Goal: Task Accomplishment & Management: Manage account settings

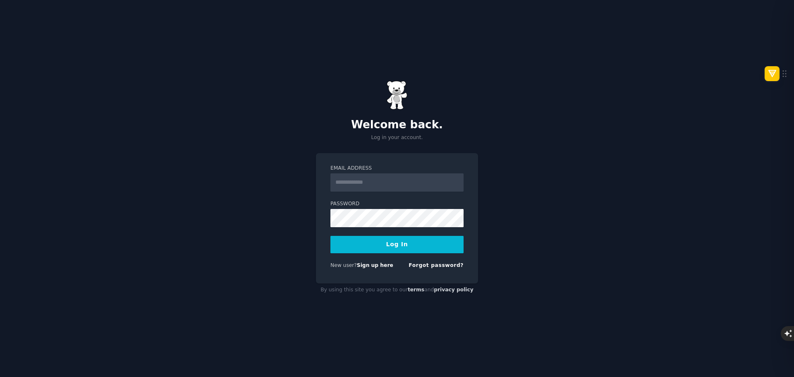
click at [362, 177] on input "Email Address" at bounding box center [396, 182] width 133 height 18
type input "**********"
click at [387, 249] on button "Log In" at bounding box center [396, 244] width 133 height 17
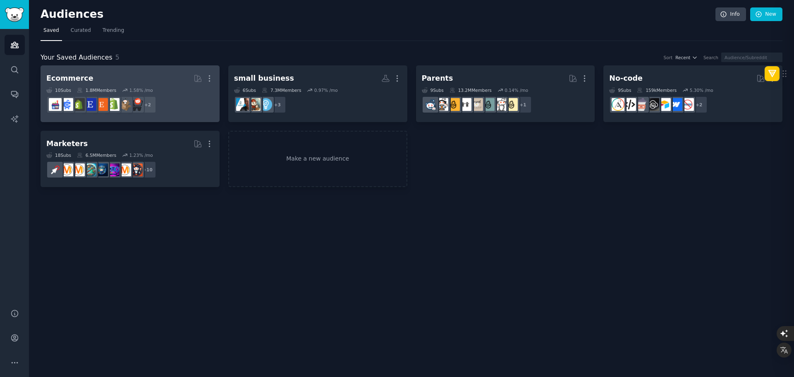
click at [124, 79] on h2 "Ecommerce More" at bounding box center [129, 78] width 167 height 14
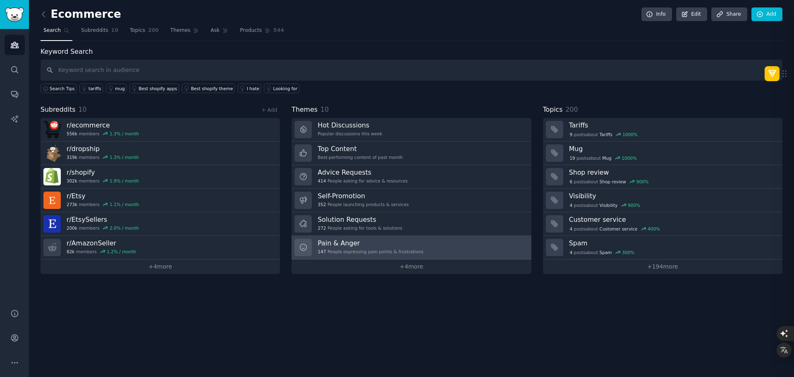
click at [351, 244] on h3 "Pain & Anger" at bounding box center [371, 243] width 106 height 9
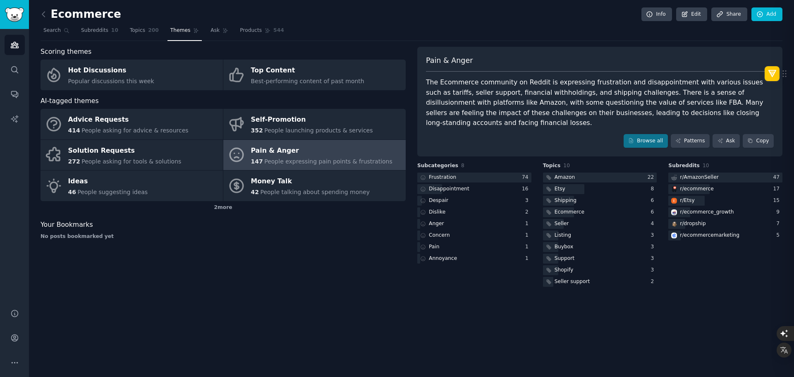
click at [438, 93] on div "The Ecommerce community on Reddit is expressing frustration and disappointment …" at bounding box center [600, 102] width 348 height 51
click at [452, 174] on div "Frustration" at bounding box center [442, 177] width 27 height 7
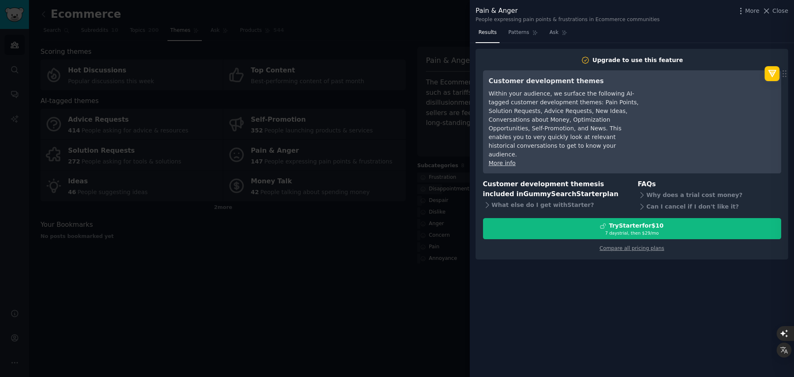
click at [441, 73] on div at bounding box center [397, 188] width 794 height 377
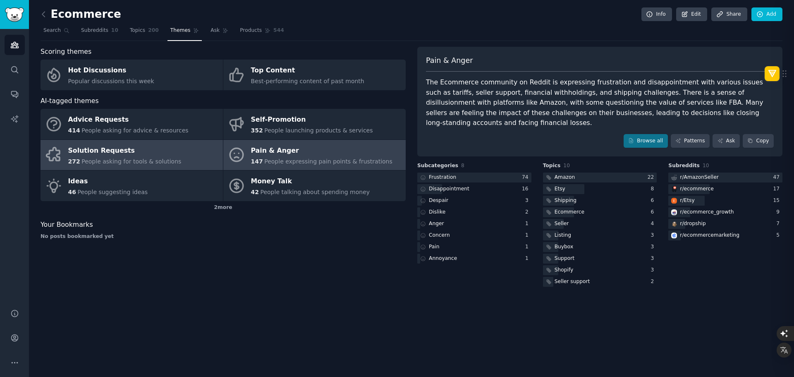
click at [137, 152] on div "Solution Requests" at bounding box center [124, 150] width 113 height 13
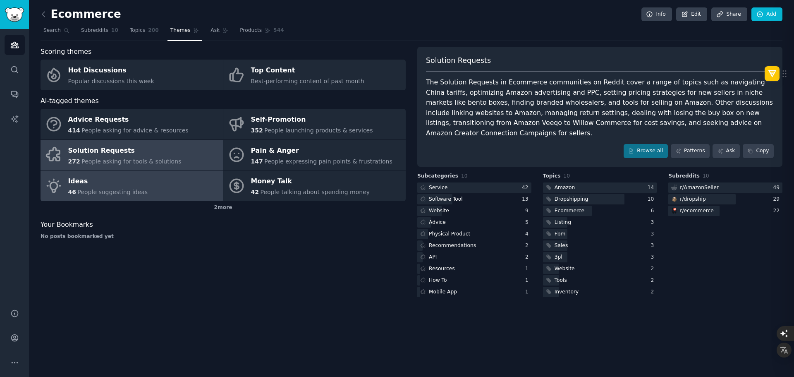
click at [178, 186] on link "Ideas 46 People suggesting ideas" at bounding box center [132, 185] width 182 height 31
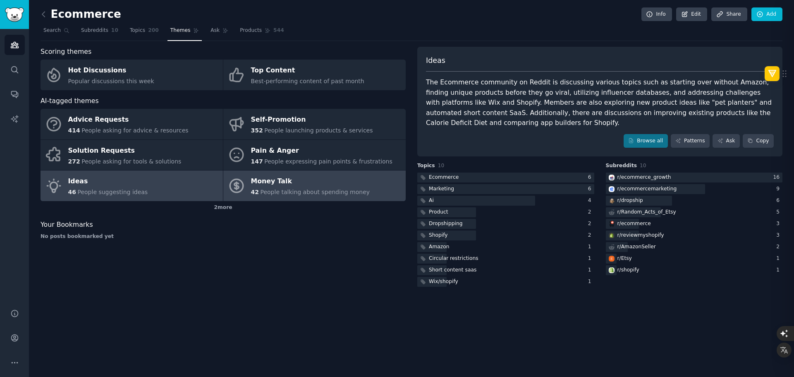
click at [269, 191] on span "People talking about spending money" at bounding box center [315, 192] width 110 height 7
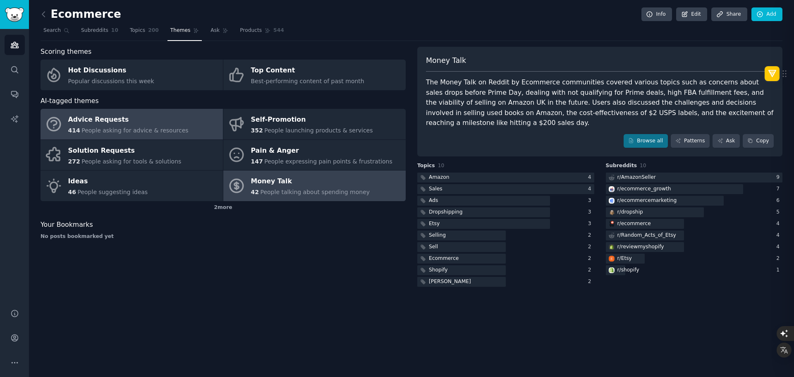
click at [149, 119] on div "Advice Requests" at bounding box center [128, 119] width 120 height 13
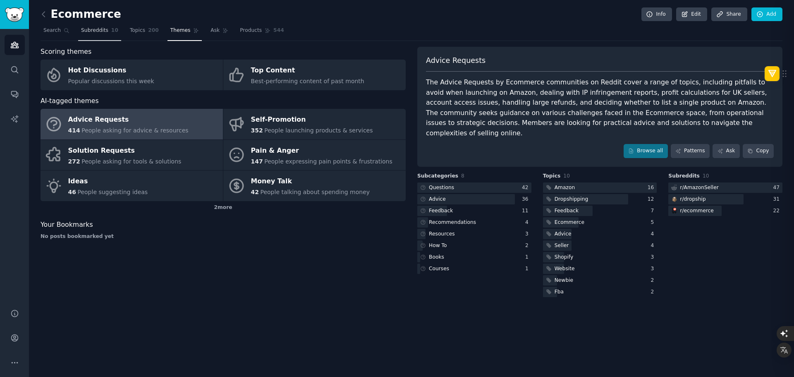
click at [105, 31] on link "Subreddits 10" at bounding box center [99, 32] width 43 height 17
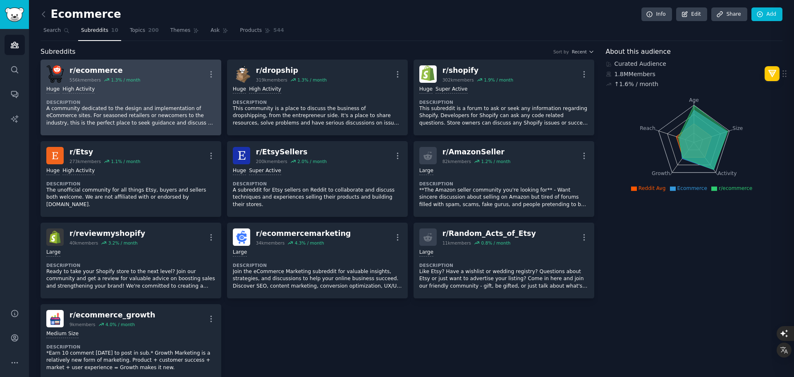
click at [141, 74] on div "r/ ecommerce 556k members 1.3 % / month More" at bounding box center [130, 73] width 169 height 17
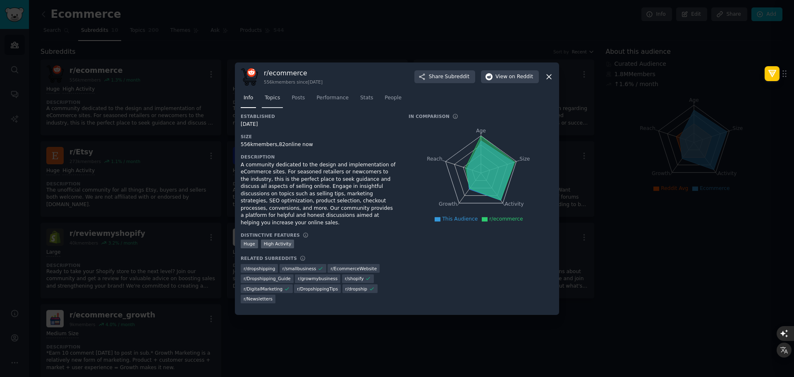
click at [275, 102] on span "Topics" at bounding box center [272, 97] width 15 height 7
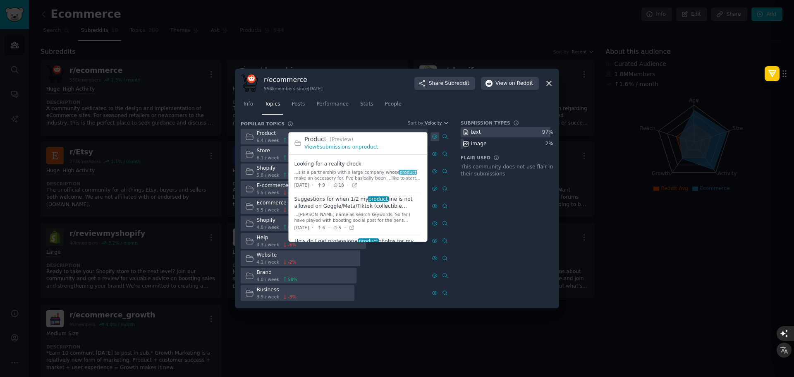
click at [436, 138] on icon at bounding box center [435, 137] width 6 height 6
click at [435, 138] on icon at bounding box center [435, 137] width 6 height 6
click at [340, 148] on link "View 6 submissions on product" at bounding box center [341, 147] width 74 height 6
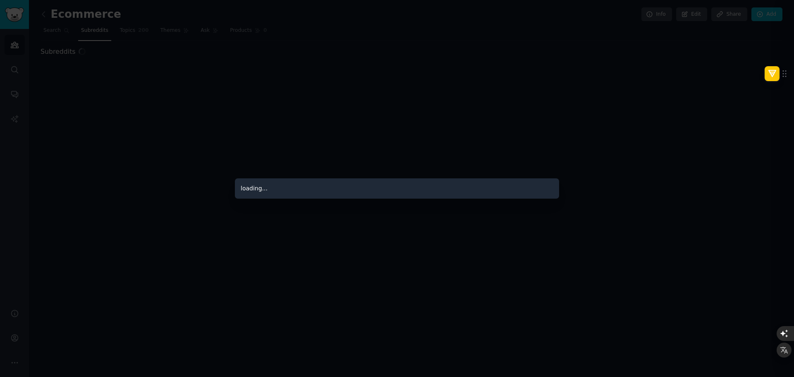
click at [150, 33] on div at bounding box center [397, 188] width 794 height 377
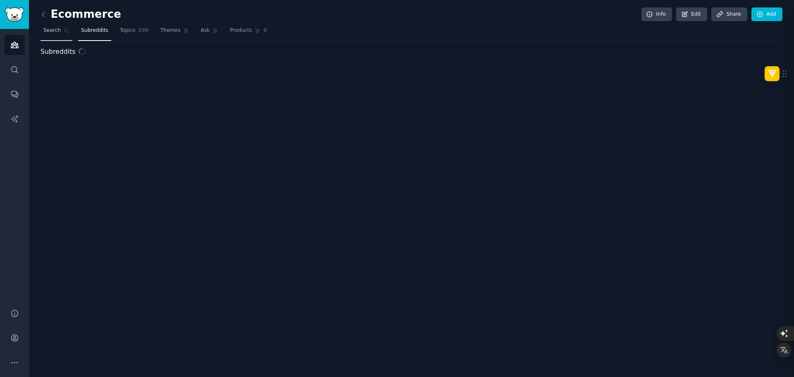
click at [58, 28] on span "Search" at bounding box center [51, 30] width 17 height 7
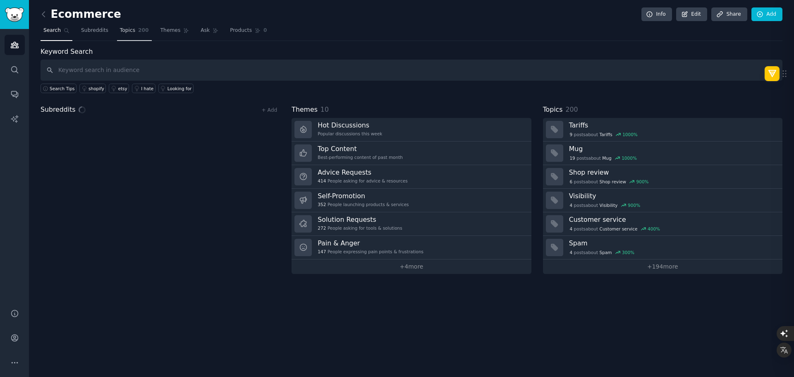
click at [126, 35] on link "Topics 200" at bounding box center [134, 32] width 35 height 17
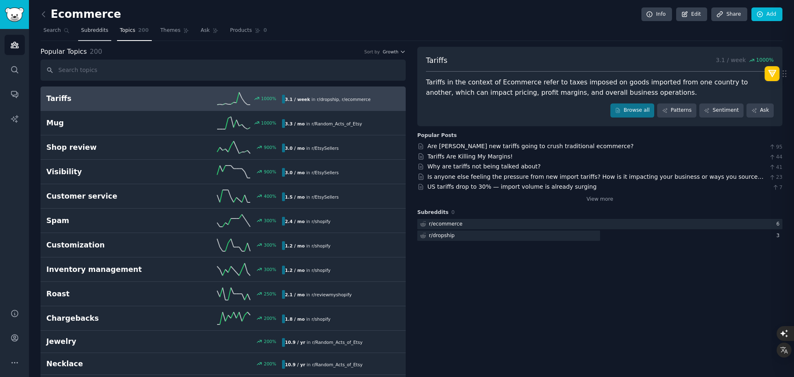
click at [96, 30] on span "Subreddits" at bounding box center [94, 30] width 27 height 7
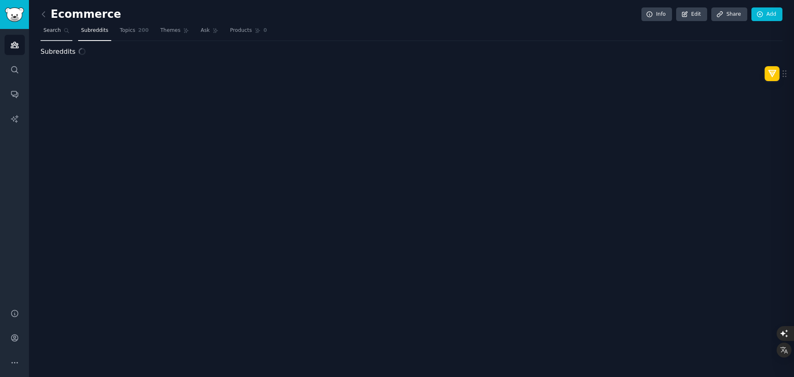
click at [56, 31] on span "Search" at bounding box center [51, 30] width 17 height 7
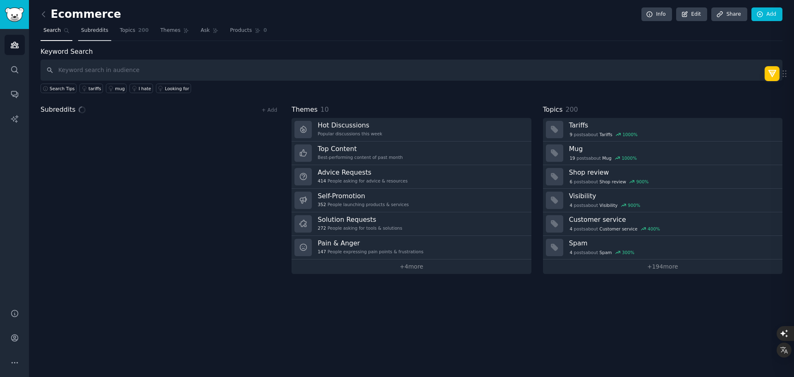
click at [102, 31] on span "Subreddits" at bounding box center [94, 30] width 27 height 7
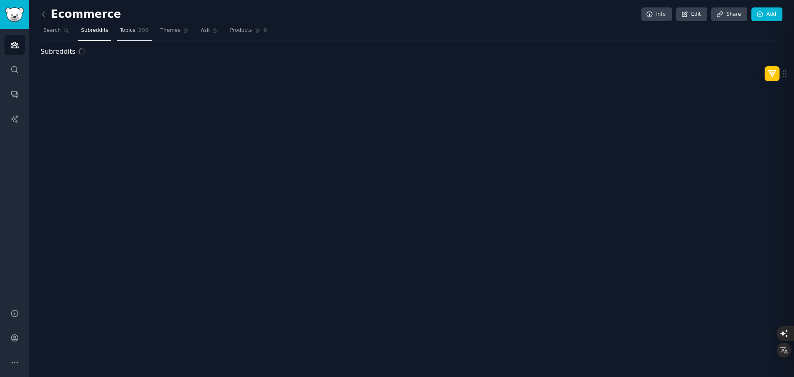
click at [127, 31] on span "Topics" at bounding box center [127, 30] width 15 height 7
click at [163, 32] on span "Themes" at bounding box center [170, 30] width 20 height 7
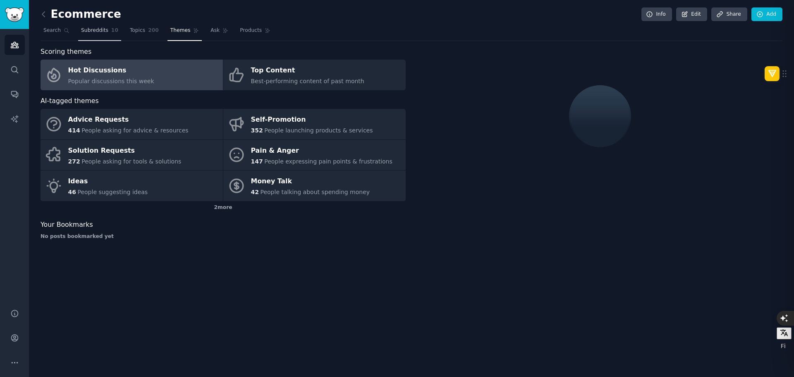
click at [100, 30] on span "Subreddits" at bounding box center [94, 30] width 27 height 7
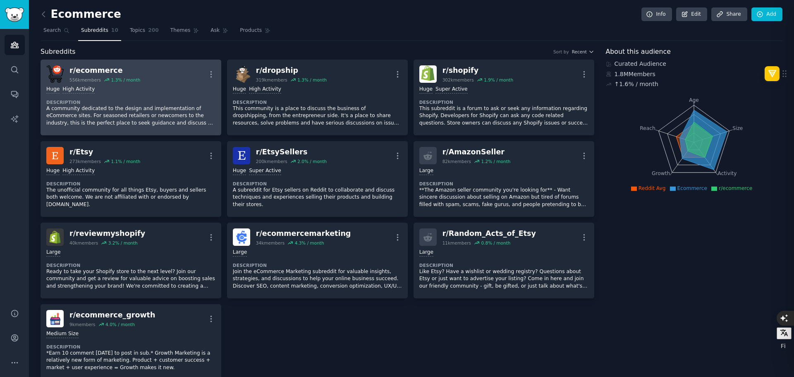
click at [145, 89] on div "Huge High Activity" at bounding box center [130, 90] width 169 height 8
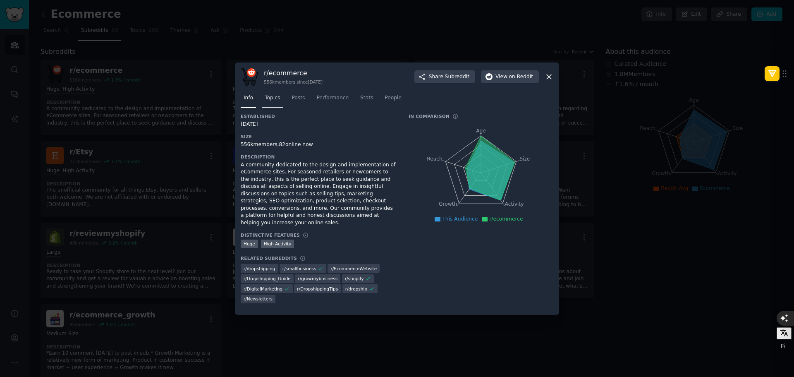
click at [276, 100] on span "Topics" at bounding box center [272, 97] width 15 height 7
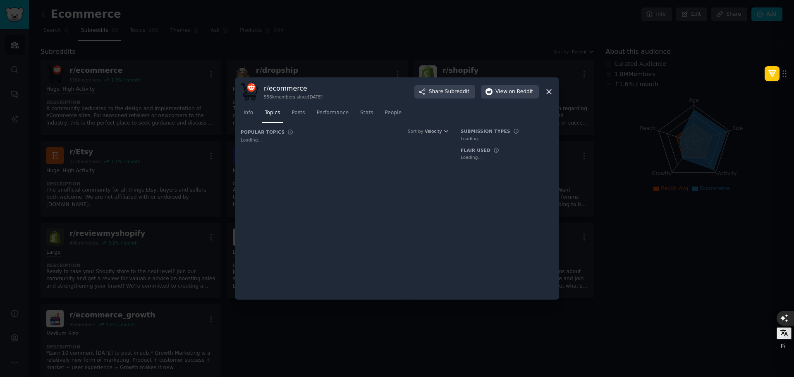
click at [272, 114] on span "Topics" at bounding box center [272, 112] width 15 height 7
click at [295, 111] on span "Posts" at bounding box center [298, 112] width 13 height 7
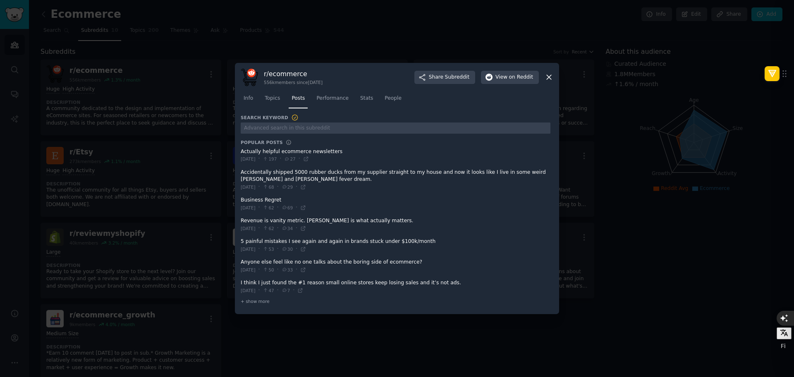
click at [433, 118] on dt "Search Keyword" at bounding box center [396, 117] width 310 height 7
click at [264, 200] on span at bounding box center [396, 204] width 310 height 20
click at [306, 208] on icon at bounding box center [303, 208] width 6 height 6
click at [268, 97] on span "Topics" at bounding box center [272, 98] width 15 height 7
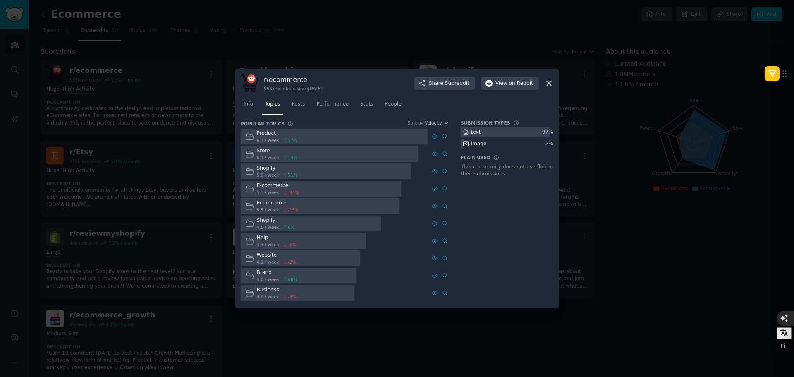
click at [190, 81] on div at bounding box center [397, 188] width 794 height 377
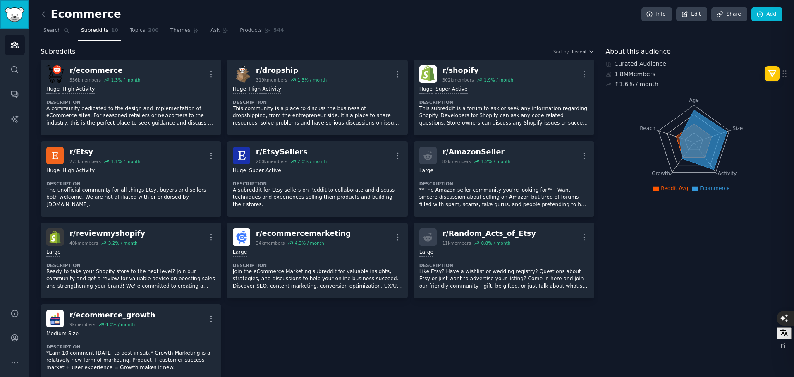
click at [14, 11] on img "Sidebar" at bounding box center [14, 14] width 19 height 14
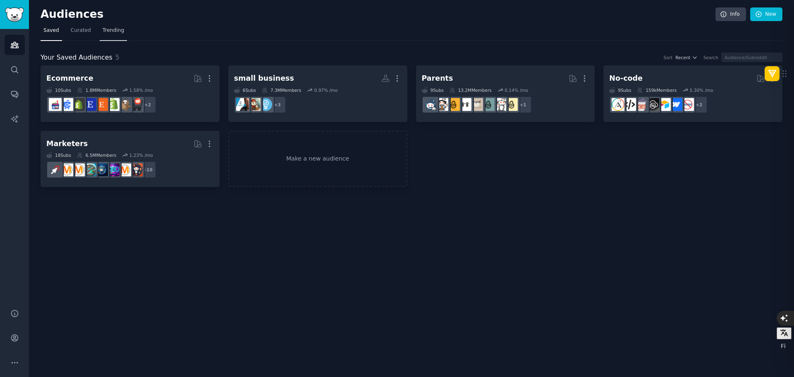
click at [112, 41] on link "Trending" at bounding box center [113, 32] width 27 height 17
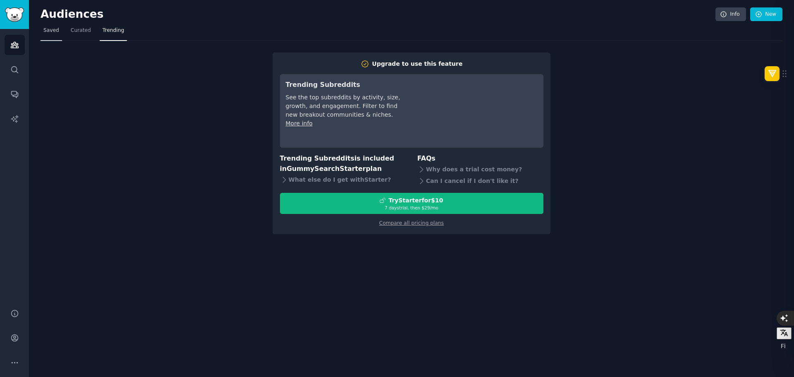
click at [57, 29] on span "Saved" at bounding box center [51, 30] width 16 height 7
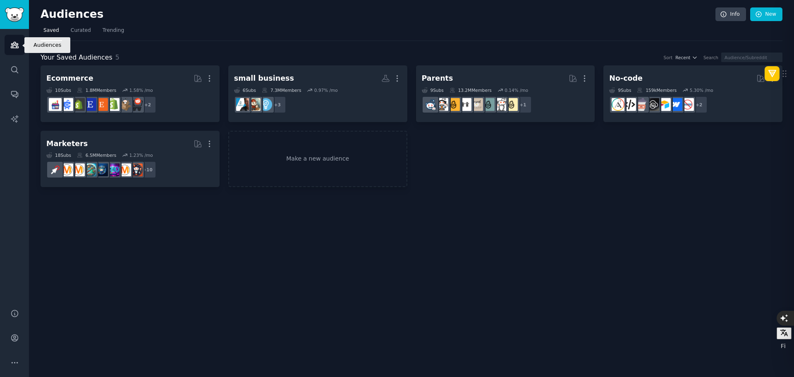
click at [15, 50] on link "Audiences" at bounding box center [15, 45] width 20 height 20
click at [75, 28] on span "Curated" at bounding box center [81, 30] width 20 height 7
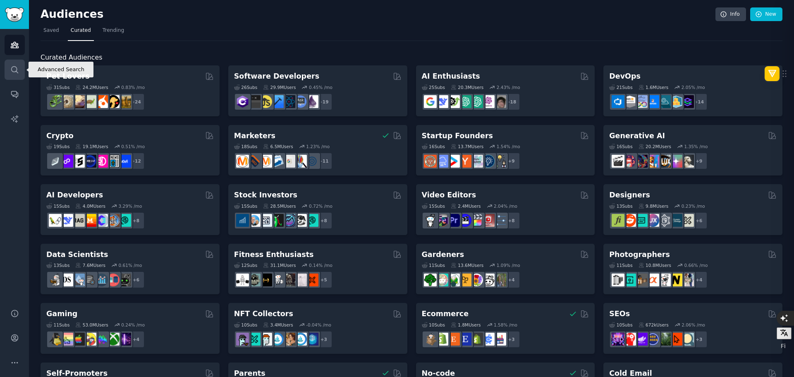
click at [9, 73] on link "Search" at bounding box center [15, 70] width 20 height 20
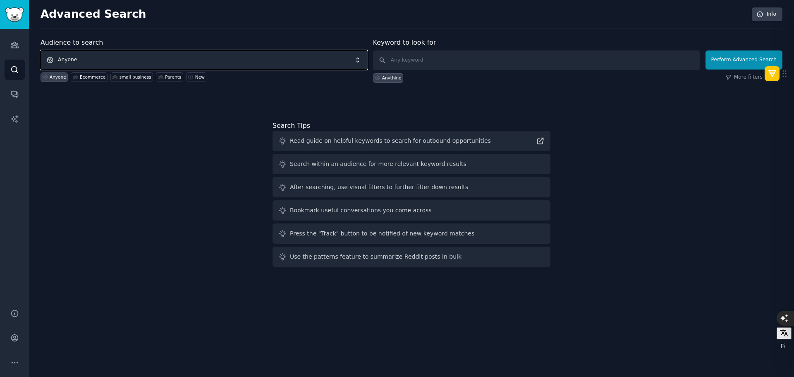
click at [113, 61] on span "Anyone" at bounding box center [204, 59] width 327 height 19
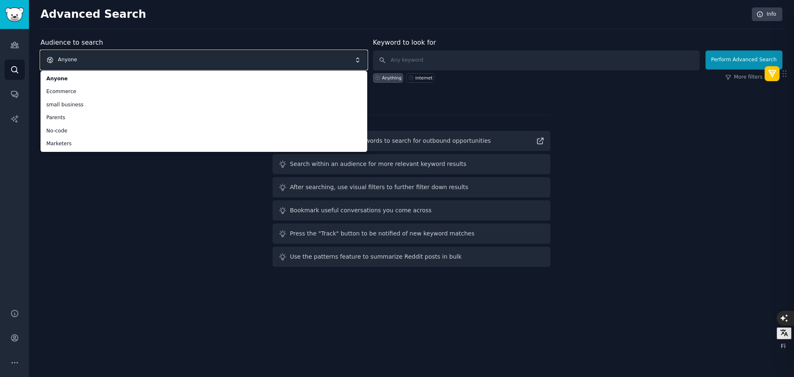
click at [86, 61] on span "Anyone" at bounding box center [204, 59] width 327 height 19
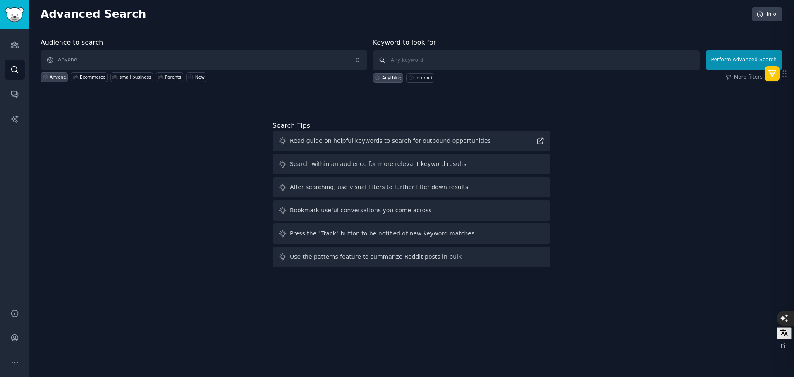
click at [450, 59] on input "text" at bounding box center [536, 60] width 327 height 20
type input "bio hacking"
click button "Perform Advanced Search" at bounding box center [743, 59] width 77 height 19
click at [14, 89] on link "Conversations" at bounding box center [15, 94] width 20 height 20
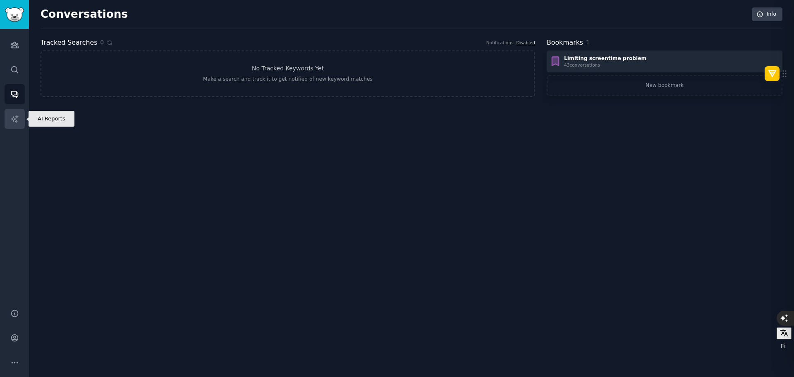
click at [17, 120] on icon "Sidebar" at bounding box center [14, 119] width 9 height 9
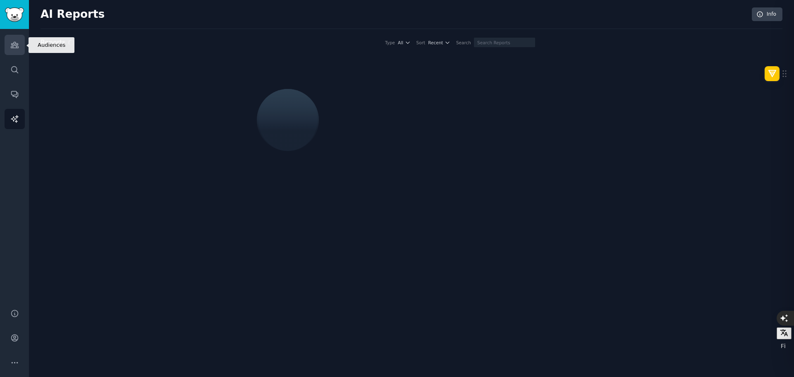
click at [10, 41] on icon "Sidebar" at bounding box center [14, 45] width 9 height 9
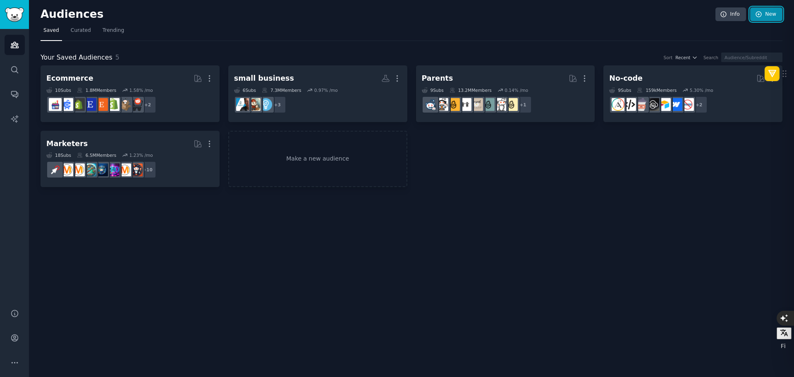
click at [769, 14] on link "New" at bounding box center [766, 14] width 32 height 14
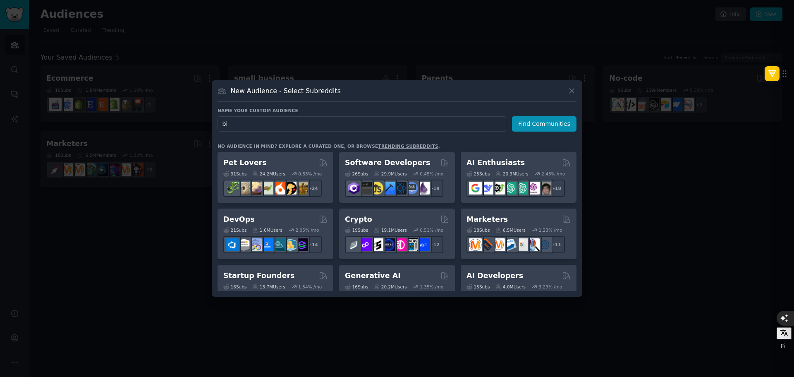
type input "bio"
click button "Find Communities" at bounding box center [544, 123] width 65 height 15
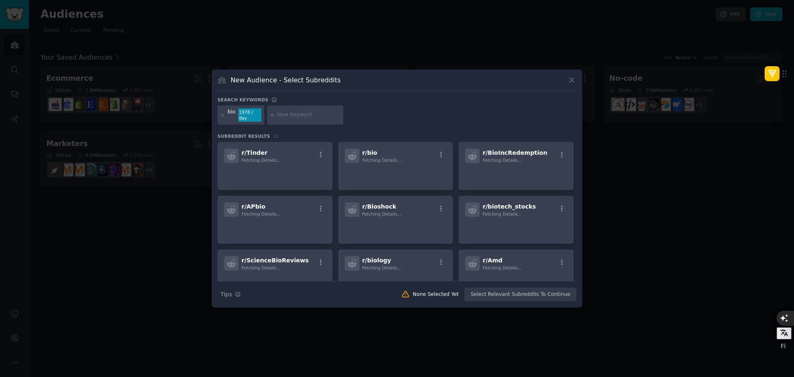
click at [304, 113] on input "text" at bounding box center [308, 114] width 63 height 7
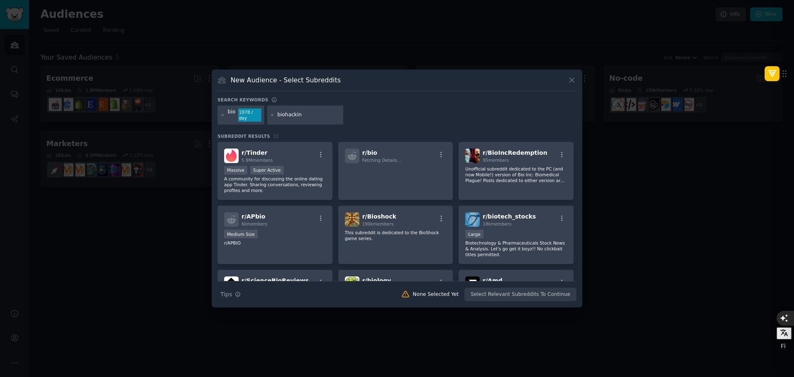
type input "biohacking"
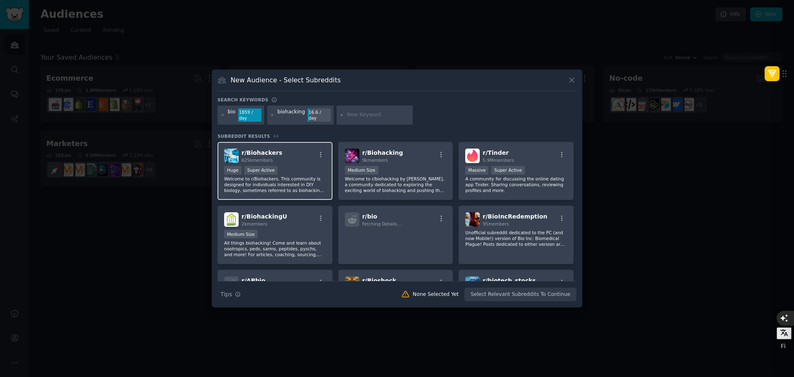
click at [278, 150] on div "r/ Biohackers 625k members" at bounding box center [275, 155] width 102 height 14
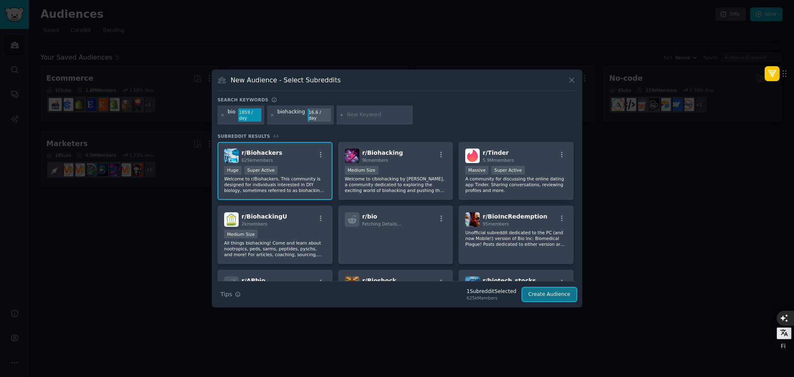
click at [552, 292] on button "Create Audience" at bounding box center [549, 294] width 55 height 14
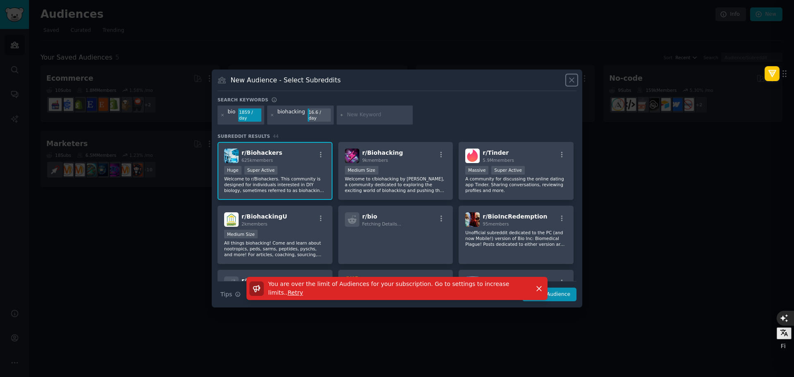
click at [570, 80] on icon at bounding box center [571, 80] width 9 height 9
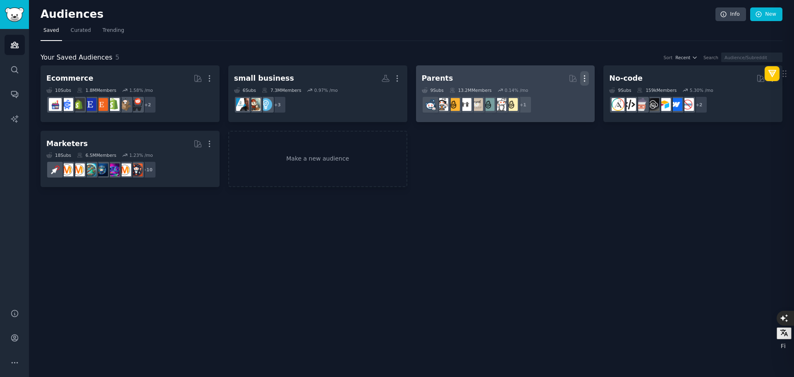
click at [586, 79] on icon "button" at bounding box center [584, 78] width 9 height 9
click at [562, 97] on p "Delete" at bounding box center [561, 95] width 19 height 9
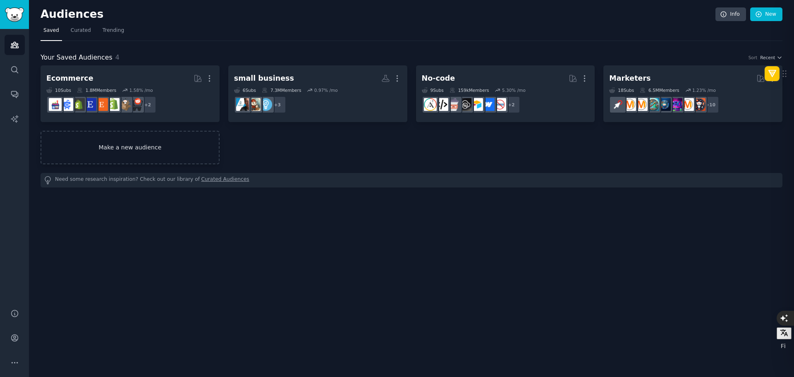
click at [128, 141] on link "Make a new audience" at bounding box center [130, 147] width 179 height 33
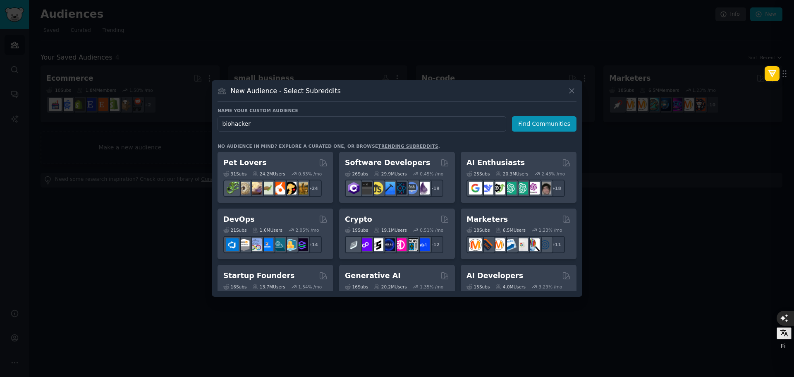
type input "biohackers"
click button "Find Communities" at bounding box center [544, 123] width 65 height 15
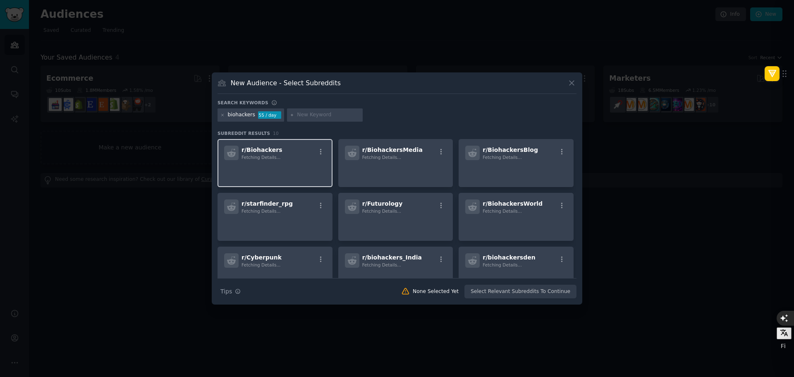
click at [285, 160] on div "r/ Biohackers Fetching Details..." at bounding box center [275, 163] width 115 height 48
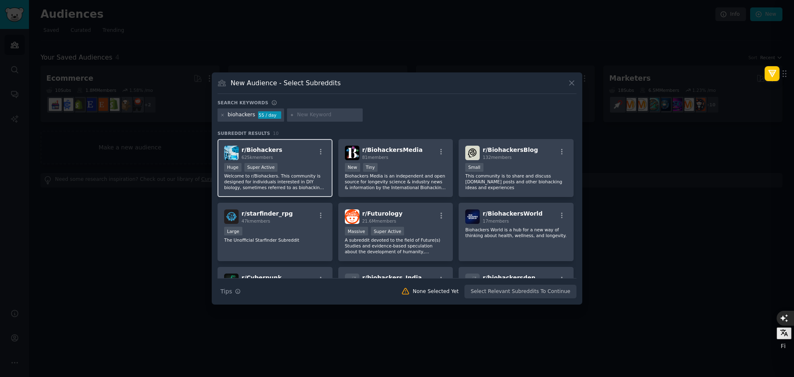
click at [265, 152] on span "r/ Biohackers" at bounding box center [262, 149] width 41 height 7
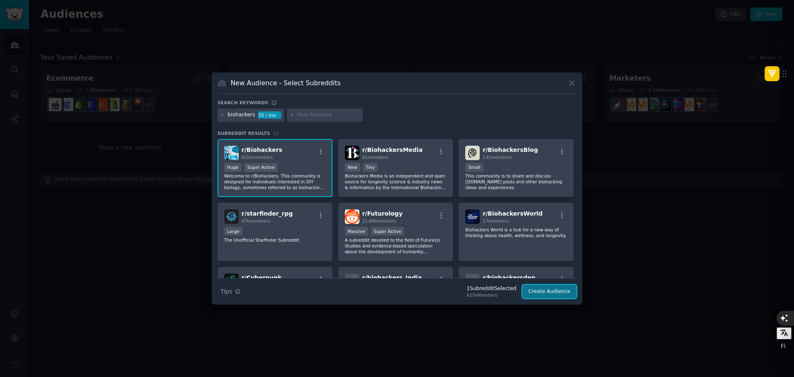
click at [558, 289] on button "Create Audience" at bounding box center [549, 292] width 55 height 14
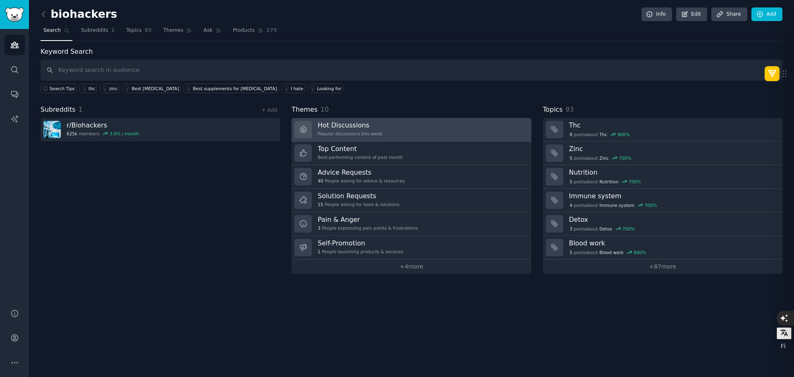
click at [410, 125] on link "Hot Discussions Popular discussions this week" at bounding box center [411, 130] width 239 height 24
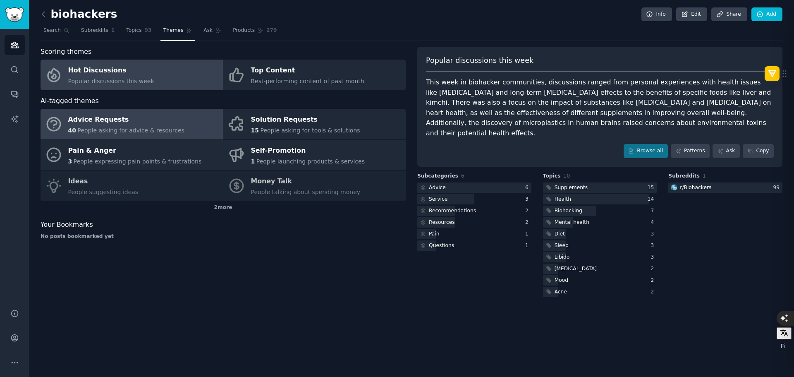
click at [107, 127] on span "People asking for advice & resources" at bounding box center [130, 130] width 107 height 7
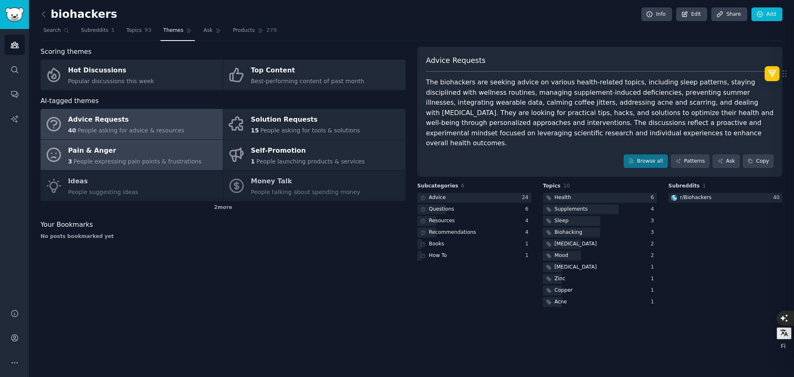
click at [152, 155] on div "Pain & Anger" at bounding box center [135, 150] width 134 height 13
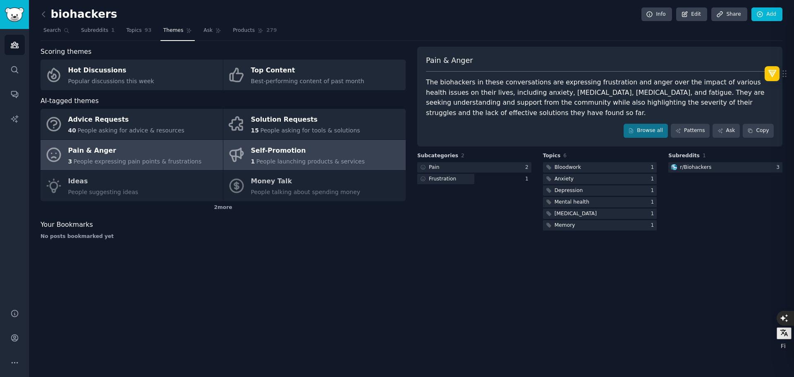
click at [312, 148] on div "Self-Promotion" at bounding box center [308, 150] width 114 height 13
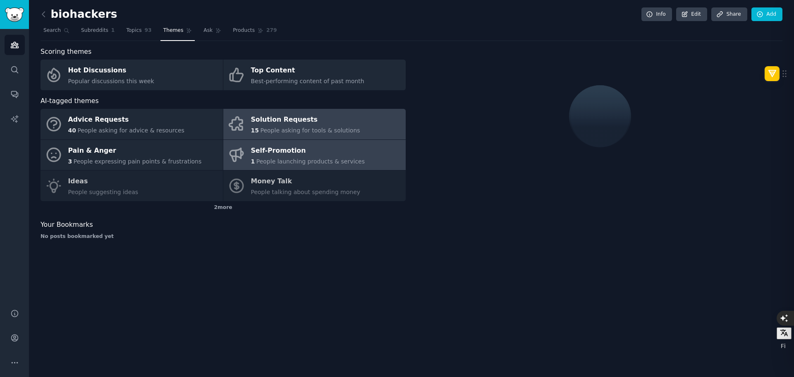
click at [299, 132] on span "People asking for tools & solutions" at bounding box center [310, 130] width 100 height 7
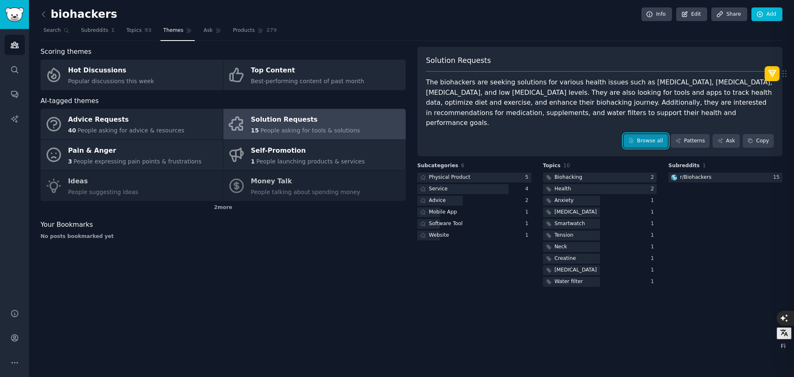
click at [655, 136] on link "Browse all" at bounding box center [646, 141] width 44 height 14
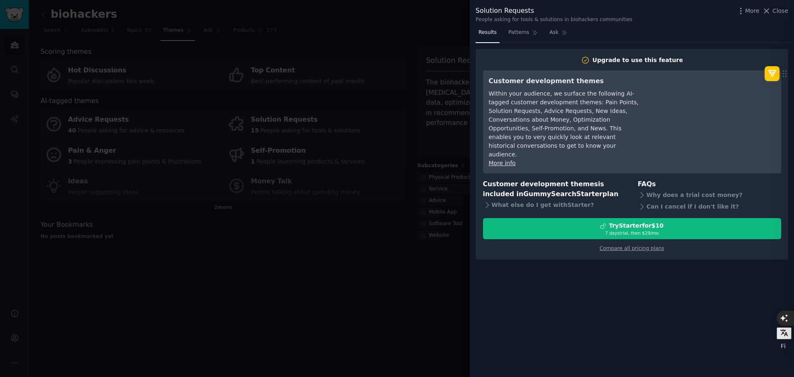
click at [413, 36] on div at bounding box center [397, 188] width 794 height 377
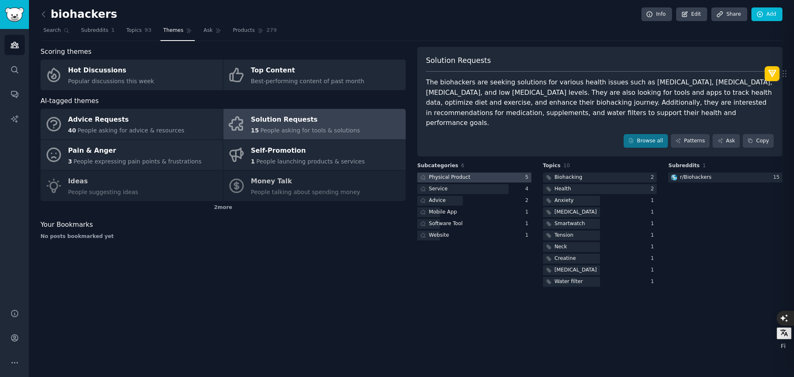
click at [464, 174] on div "Physical Product" at bounding box center [449, 177] width 41 height 7
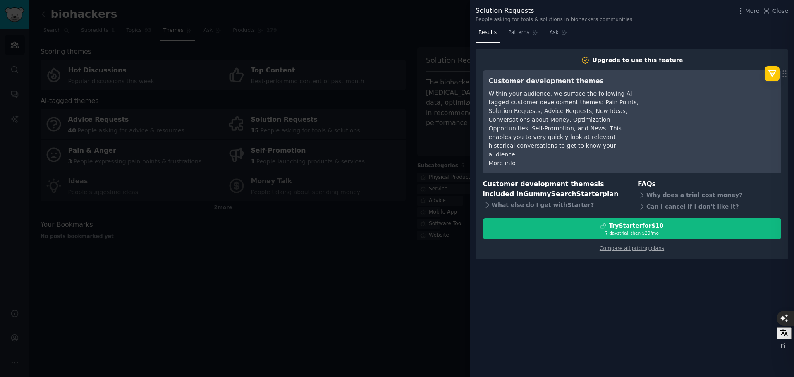
click at [427, 118] on div at bounding box center [397, 188] width 794 height 377
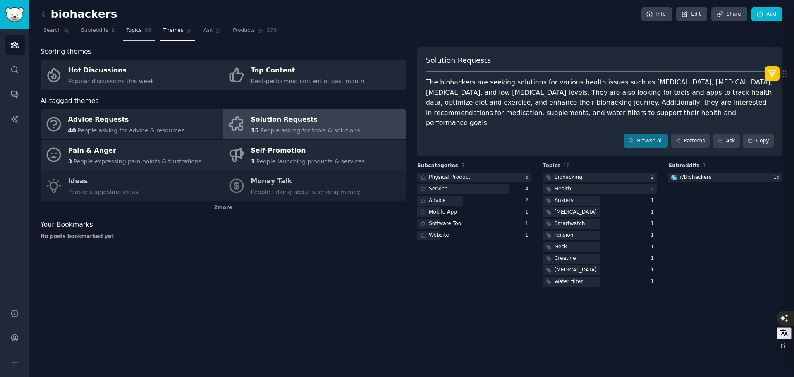
click at [135, 29] on span "Topics" at bounding box center [133, 30] width 15 height 7
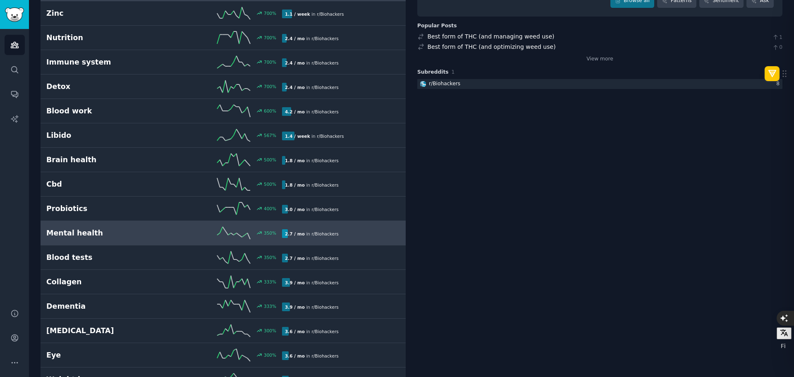
scroll to position [124, 0]
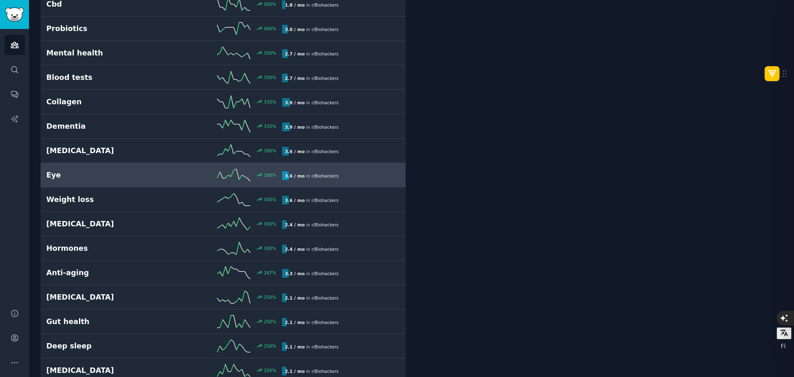
click at [124, 181] on link "Eye 300 % 3.6 / mo in r/ Biohackers" at bounding box center [223, 175] width 365 height 24
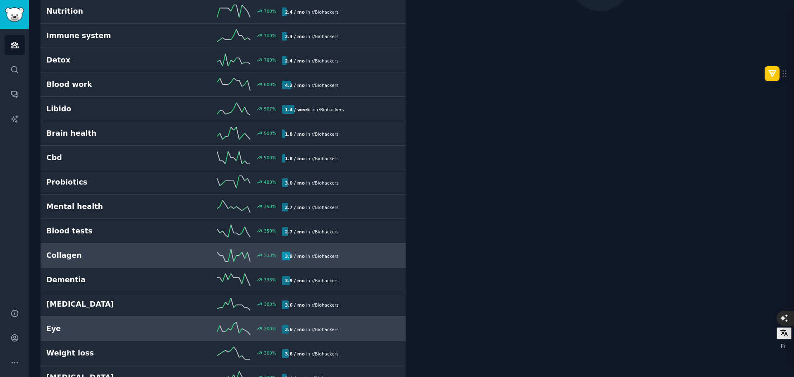
scroll to position [47, 0]
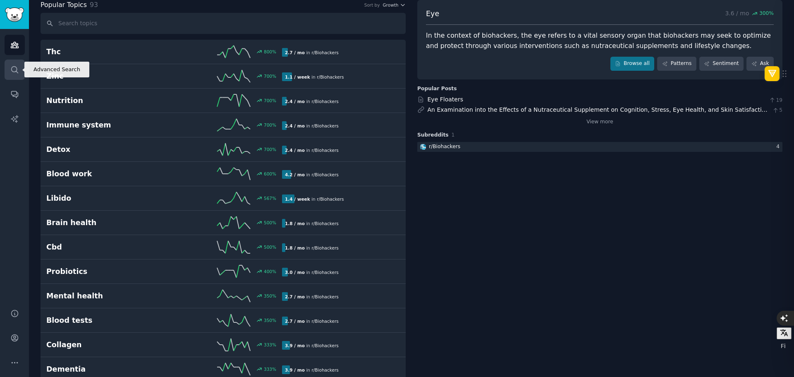
click at [20, 67] on link "Search" at bounding box center [15, 70] width 20 height 20
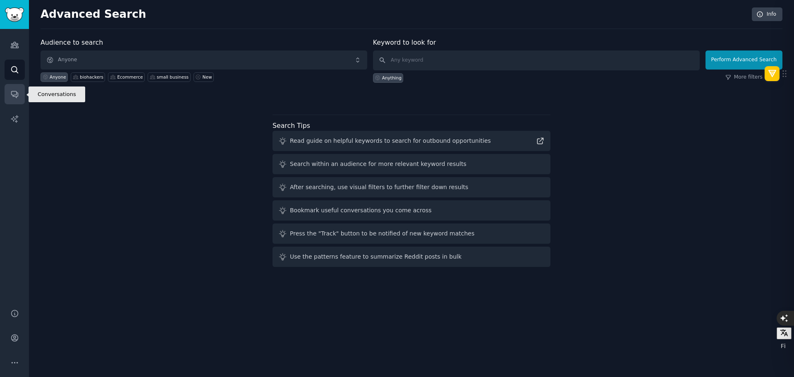
click at [16, 98] on icon "Sidebar" at bounding box center [14, 94] width 9 height 9
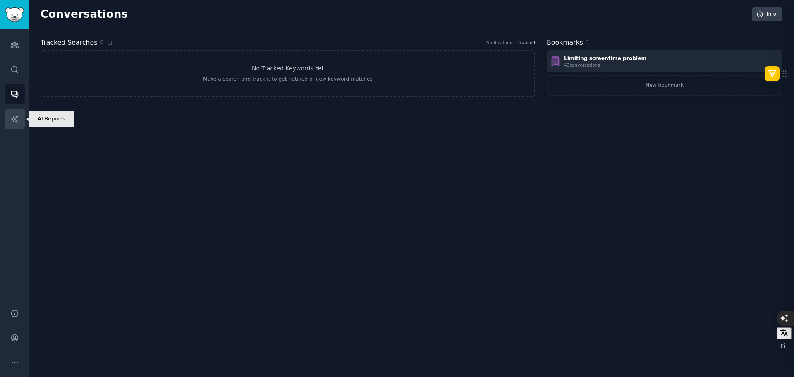
click at [20, 115] on link "AI Reports" at bounding box center [15, 119] width 20 height 20
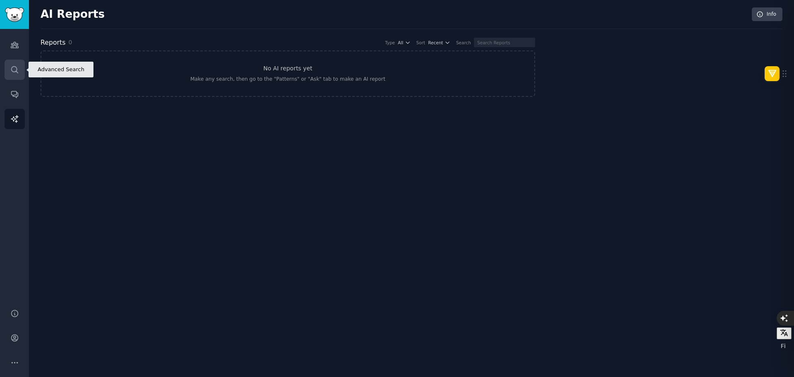
click at [18, 60] on link "Search" at bounding box center [15, 70] width 20 height 20
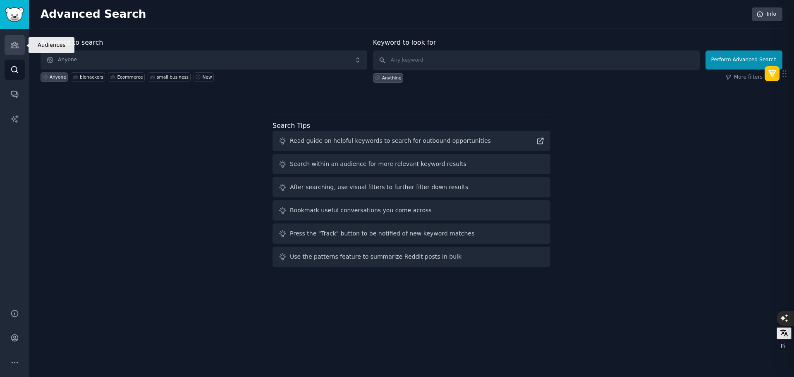
click at [18, 42] on icon "Sidebar" at bounding box center [14, 45] width 9 height 9
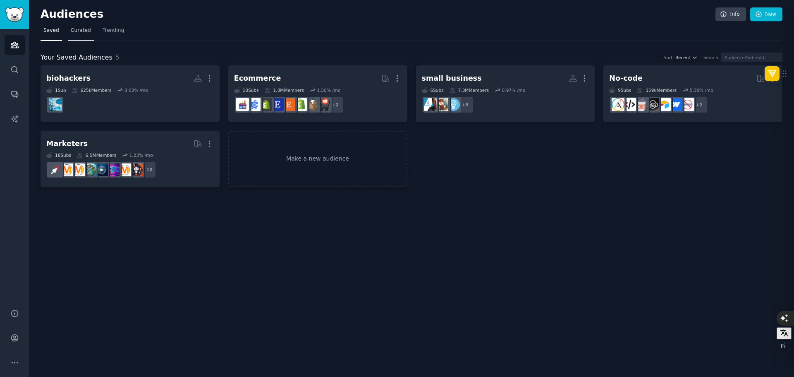
click at [84, 27] on span "Curated" at bounding box center [81, 30] width 20 height 7
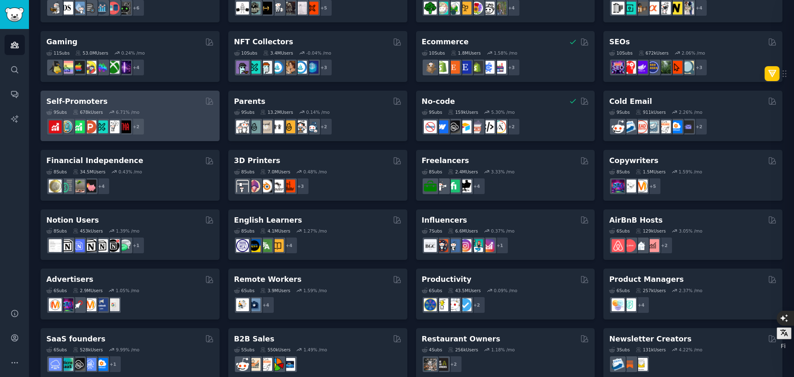
scroll to position [285, 0]
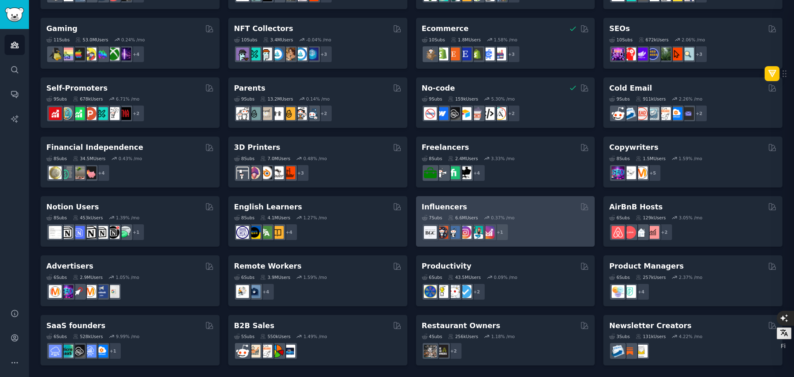
drag, startPoint x: 457, startPoint y: 213, endPoint x: 439, endPoint y: 201, distance: 21.1
drag, startPoint x: 439, startPoint y: 201, endPoint x: 445, endPoint y: 207, distance: 7.9
click at [445, 207] on h2 "Influencers" at bounding box center [444, 207] width 45 height 10
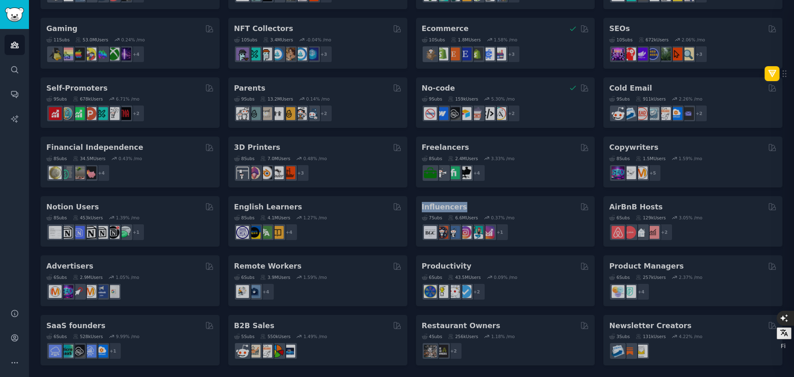
click at [445, 208] on div "Pet Lovers 31 Sub s 24.2M Users 0.83 % /mo + 24 Software Developers 26 Sub s 29…" at bounding box center [412, 72] width 742 height 585
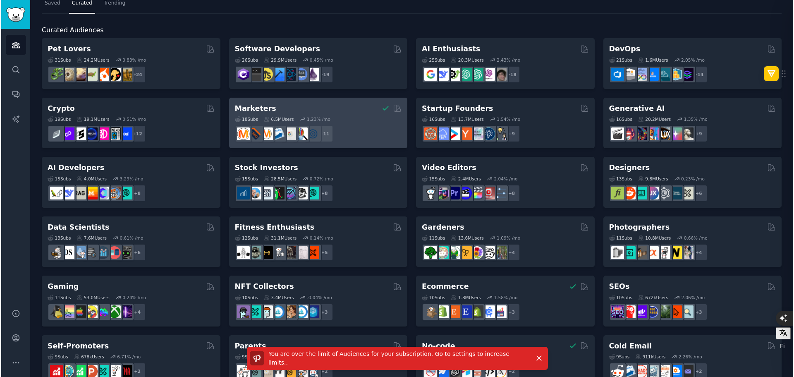
scroll to position [0, 0]
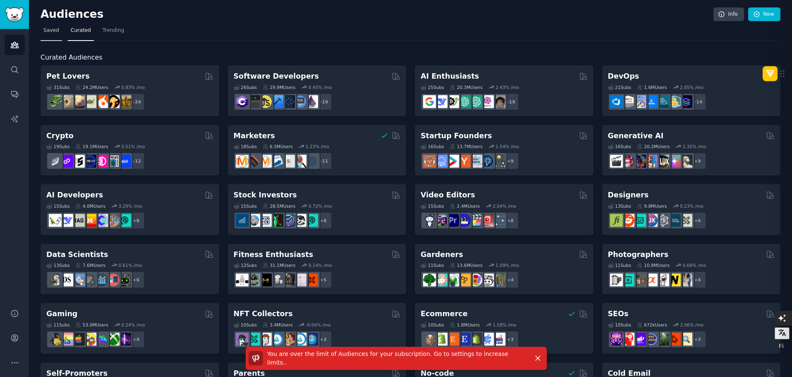
click at [51, 34] on span "Saved" at bounding box center [51, 30] width 16 height 7
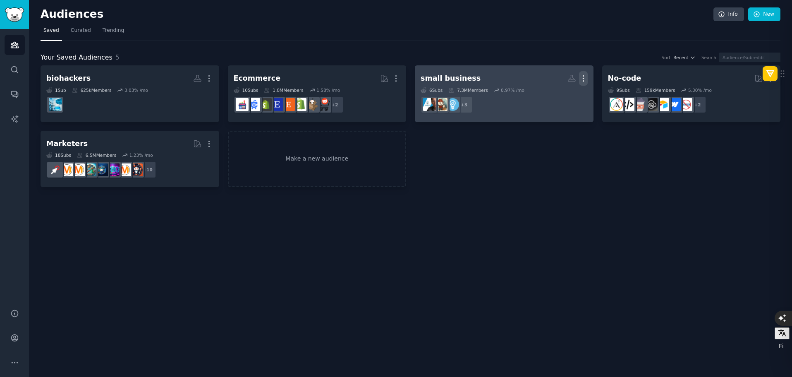
click at [584, 75] on icon "button" at bounding box center [583, 78] width 9 height 9
click at [562, 96] on p "Delete" at bounding box center [560, 95] width 19 height 9
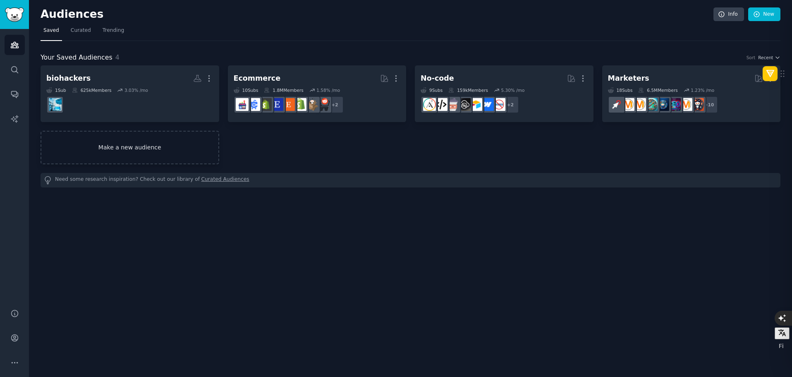
click at [151, 143] on link "Make a new audience" at bounding box center [130, 147] width 179 height 33
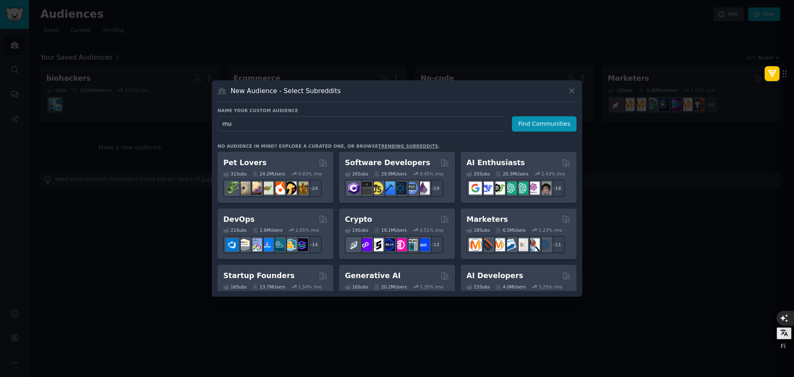
type input "m"
type input "producer"
click button "Find Communities" at bounding box center [544, 123] width 65 height 15
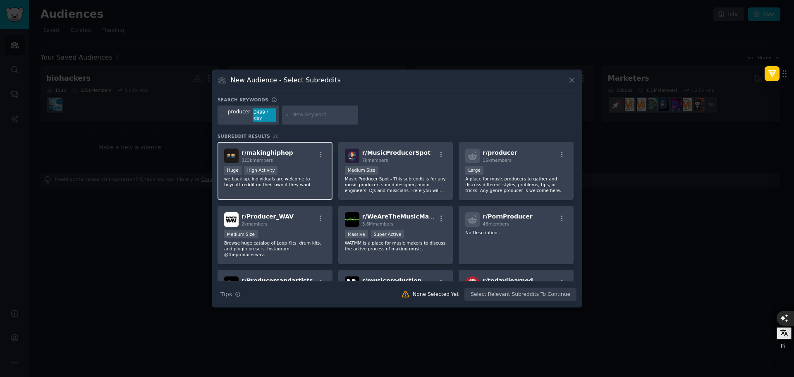
click at [282, 157] on div "323k members" at bounding box center [268, 160] width 52 height 6
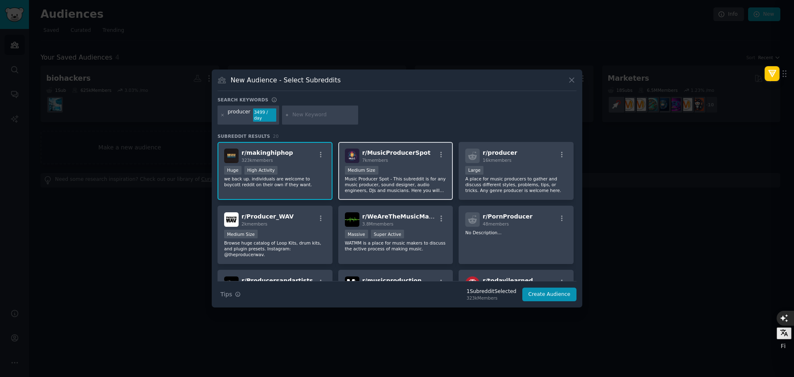
click at [402, 161] on div "r/ MusicProducerSpot 7k members Medium Size Music Producer Spot - This subreddi…" at bounding box center [395, 171] width 115 height 58
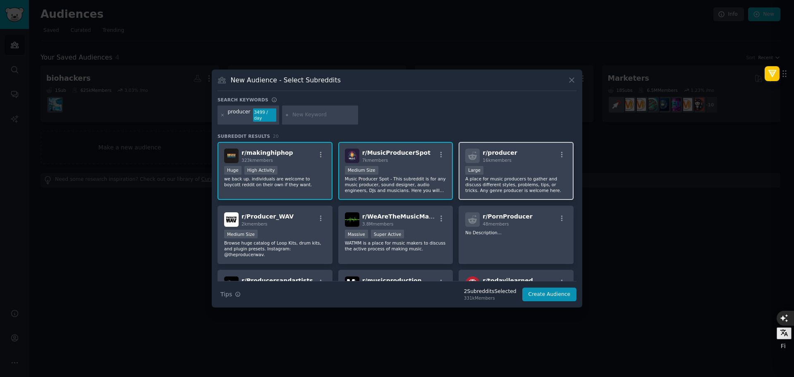
click at [514, 160] on div "r/ producer 16k members" at bounding box center [516, 155] width 102 height 14
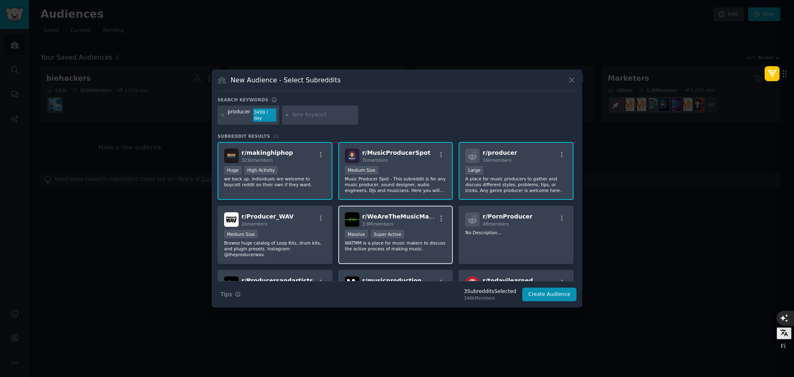
click at [409, 213] on span "r/ WeAreTheMusicMakers" at bounding box center [402, 216] width 81 height 7
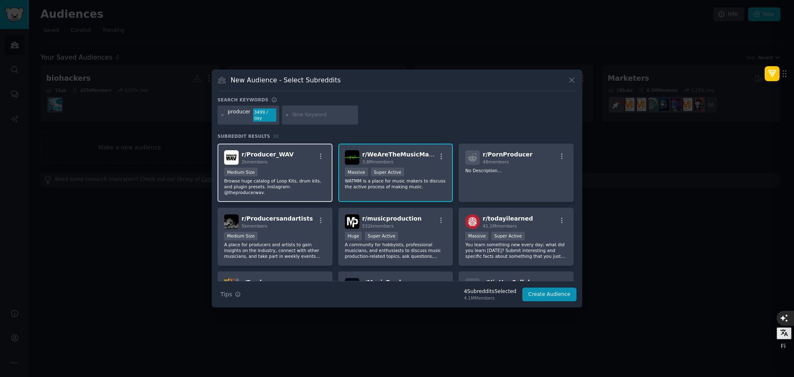
scroll to position [83, 0]
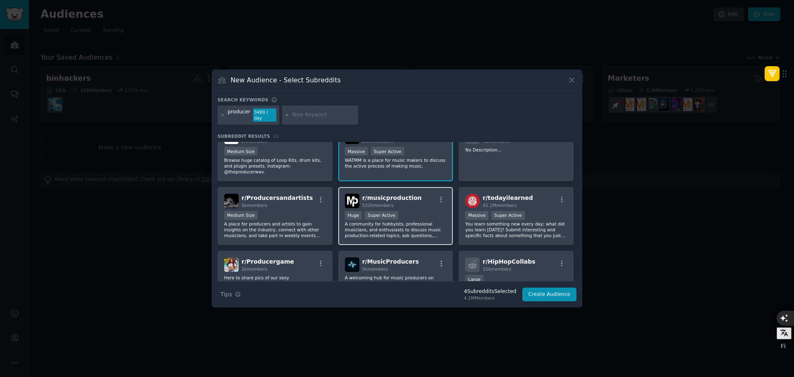
click at [398, 194] on span "r/ musicproduction" at bounding box center [392, 197] width 60 height 7
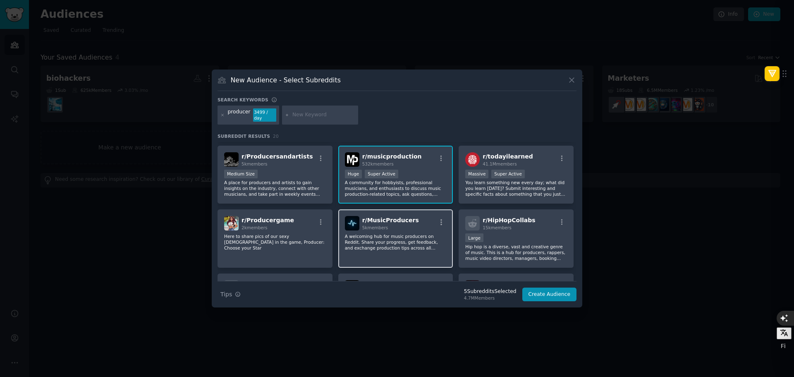
click at [391, 233] on p "A welcoming hub for music producers on Reddit. Share your progress, get feedbac…" at bounding box center [396, 241] width 102 height 17
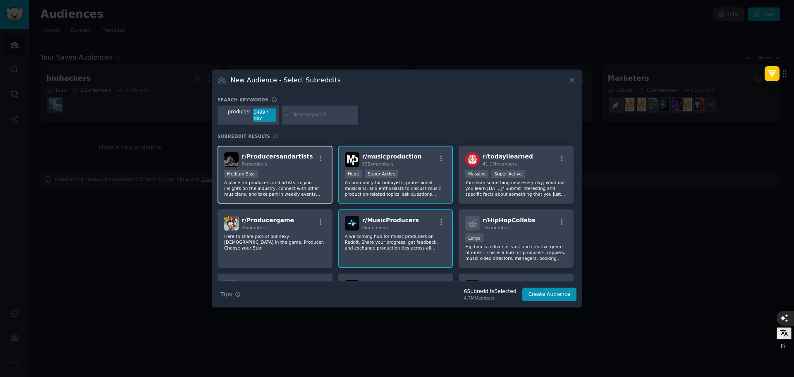
click at [299, 179] on p "A place for producers and artists to gain insights on the industry, connect wit…" at bounding box center [275, 187] width 102 height 17
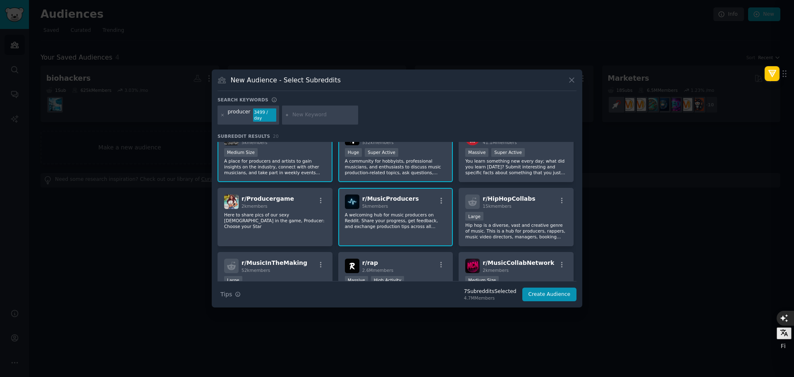
scroll to position [165, 0]
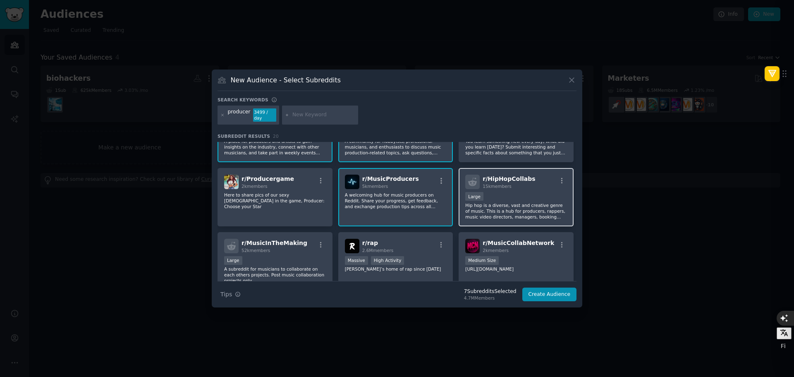
click at [493, 204] on p "Hip hop is a diverse, vast and creative genre of music. This is a hub for produ…" at bounding box center [516, 210] width 102 height 17
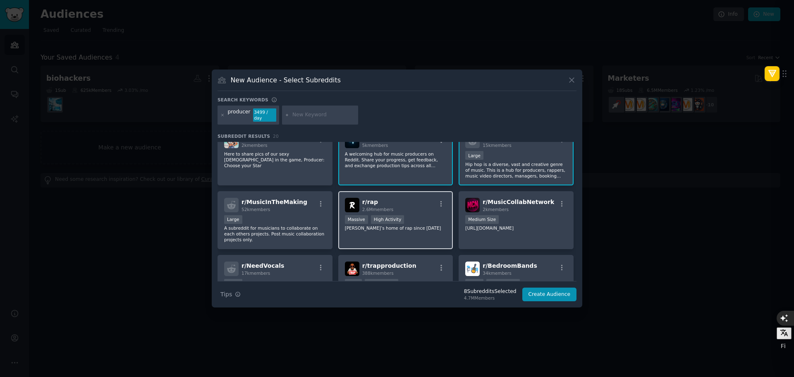
scroll to position [207, 0]
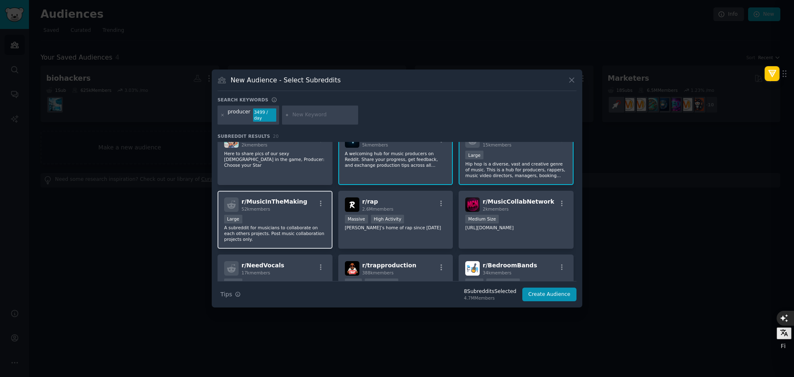
click at [266, 225] on p "A subreddit for musicians to collaborate on each others projects. Post music co…" at bounding box center [275, 233] width 102 height 17
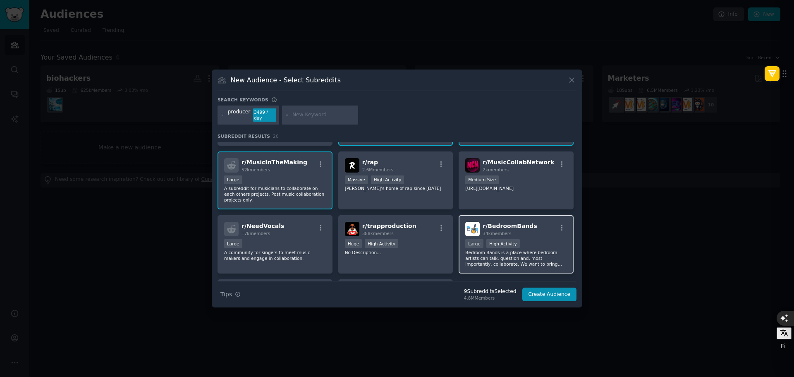
scroll to position [248, 0]
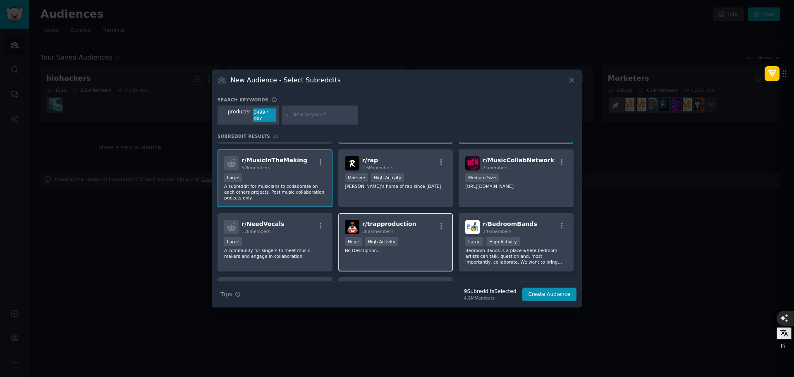
click at [417, 223] on div "r/ trapproduction 388k members" at bounding box center [396, 227] width 102 height 14
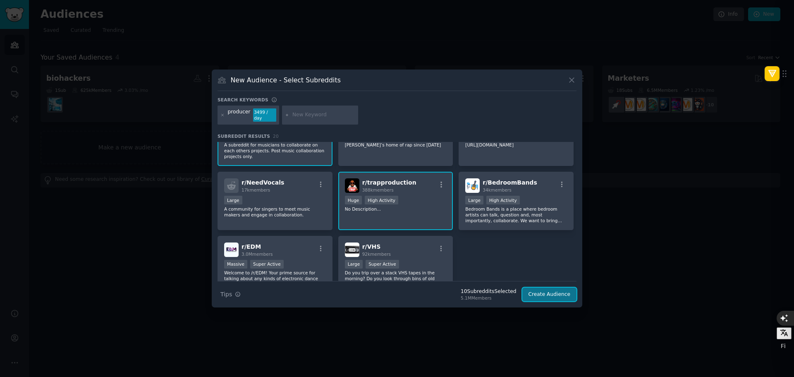
click at [554, 289] on button "Create Audience" at bounding box center [549, 294] width 55 height 14
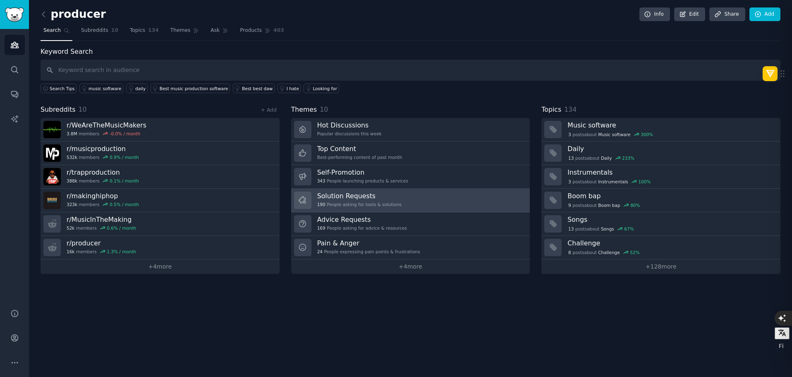
click at [363, 199] on h3 "Solution Requests" at bounding box center [359, 195] width 84 height 9
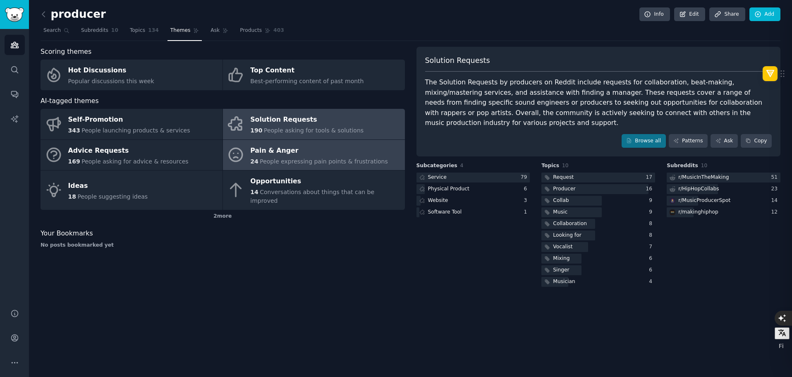
click at [323, 151] on div "Pain & Anger" at bounding box center [319, 150] width 138 height 13
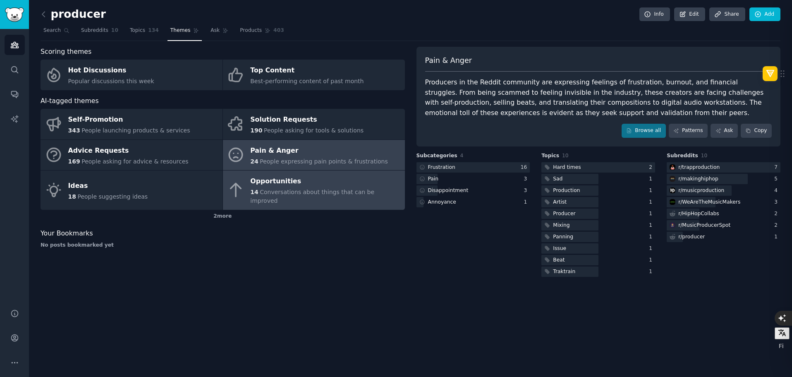
click at [315, 194] on span "Conversations about things that can be improved" at bounding box center [312, 196] width 124 height 15
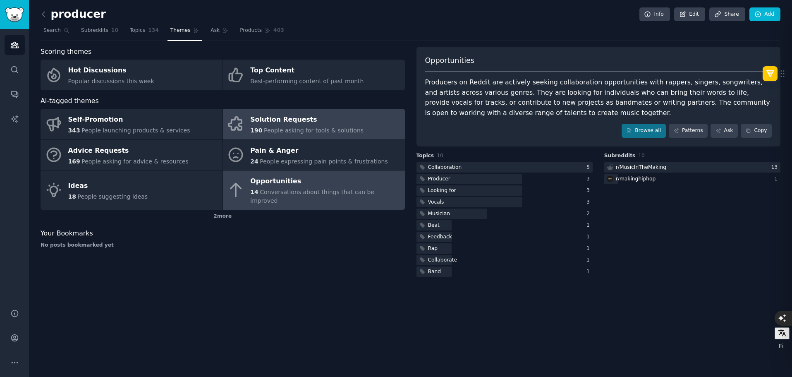
click at [325, 117] on div "Solution Requests" at bounding box center [306, 119] width 113 height 13
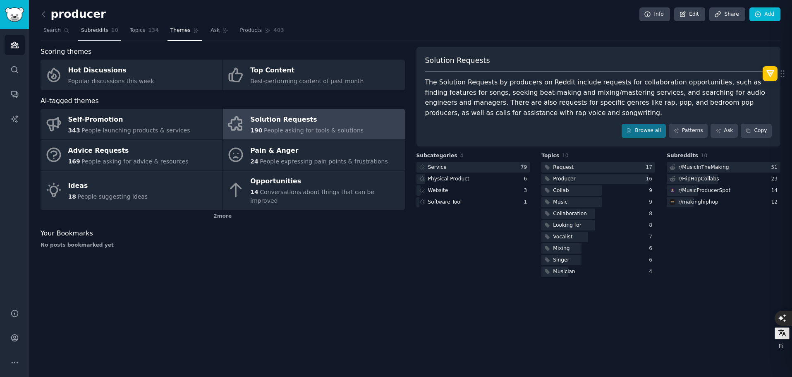
click at [88, 33] on span "Subreddits" at bounding box center [94, 30] width 27 height 7
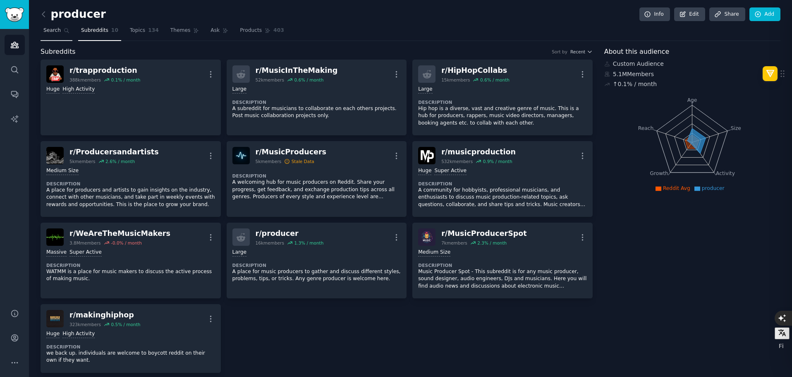
click at [64, 25] on link "Search" at bounding box center [57, 32] width 32 height 17
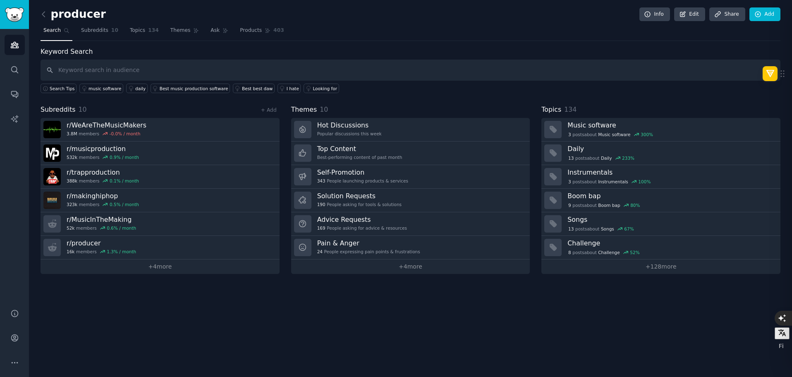
click at [49, 12] on link at bounding box center [46, 14] width 10 height 13
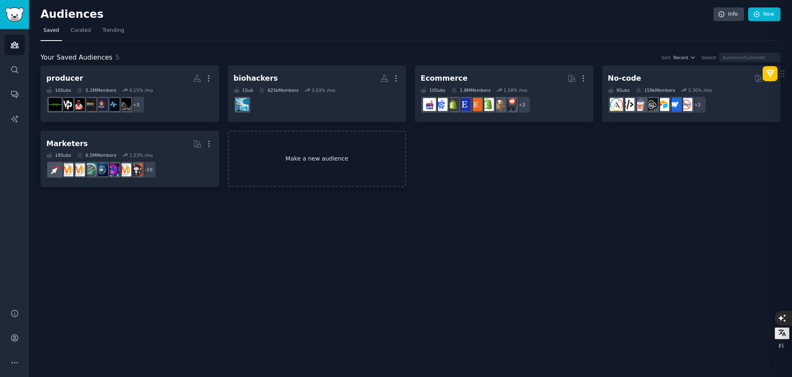
click at [284, 155] on link "Make a new audience" at bounding box center [317, 159] width 179 height 57
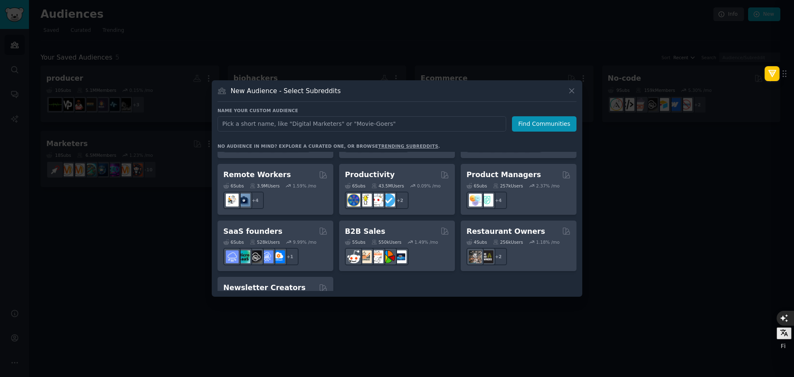
scroll to position [604, 0]
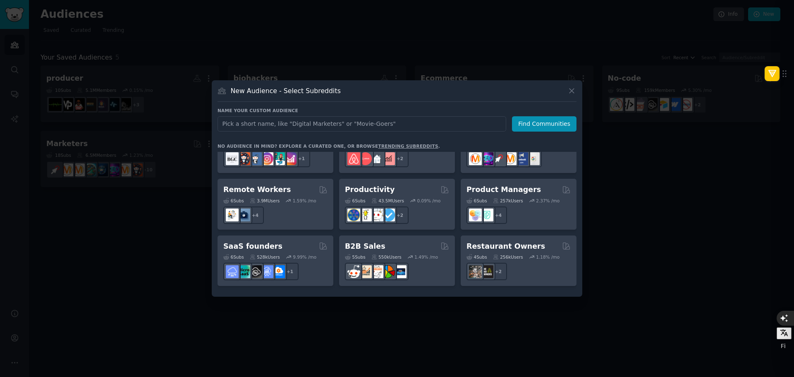
click at [296, 124] on input "text" at bounding box center [362, 123] width 289 height 15
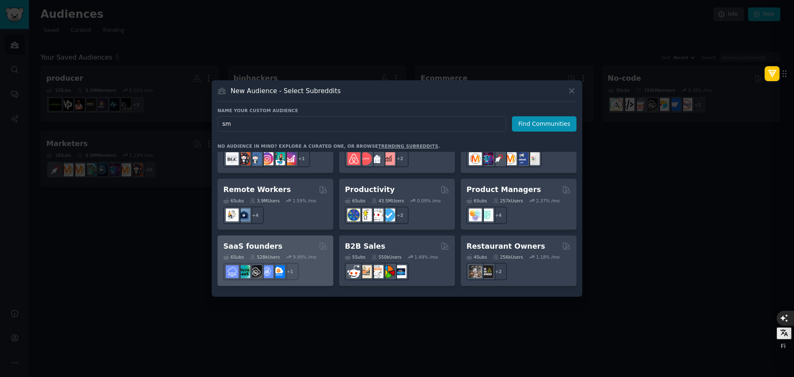
type input "s"
type input "business"
click at [282, 241] on div "SaaS founders" at bounding box center [275, 246] width 104 height 10
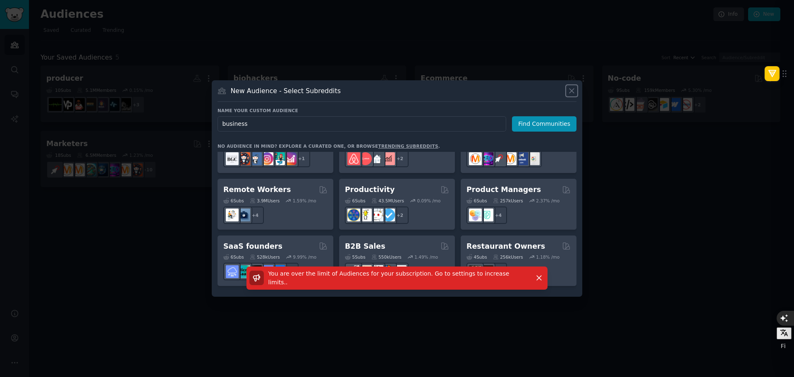
click at [569, 91] on icon at bounding box center [571, 90] width 9 height 9
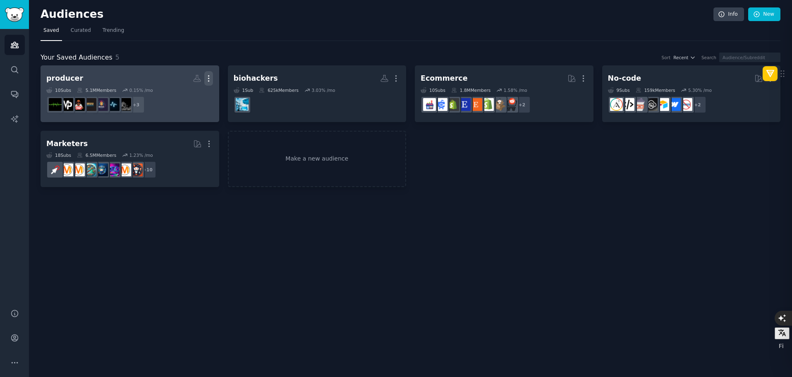
click at [210, 79] on icon "button" at bounding box center [208, 78] width 9 height 9
click at [183, 94] on p "Delete" at bounding box center [186, 95] width 19 height 9
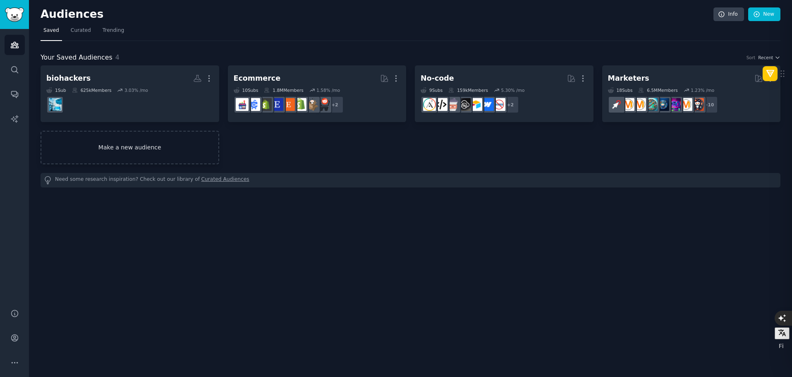
click at [161, 144] on link "Make a new audience" at bounding box center [130, 147] width 179 height 33
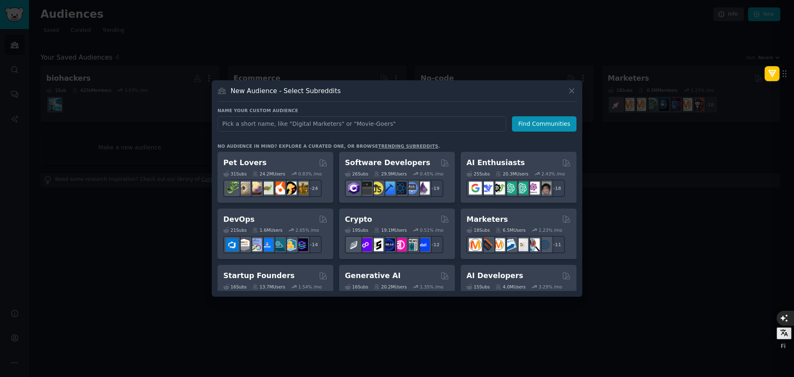
click at [307, 124] on input "text" at bounding box center [362, 123] width 289 height 15
type input "smb"
click at [553, 125] on button "Find Communities" at bounding box center [544, 123] width 65 height 15
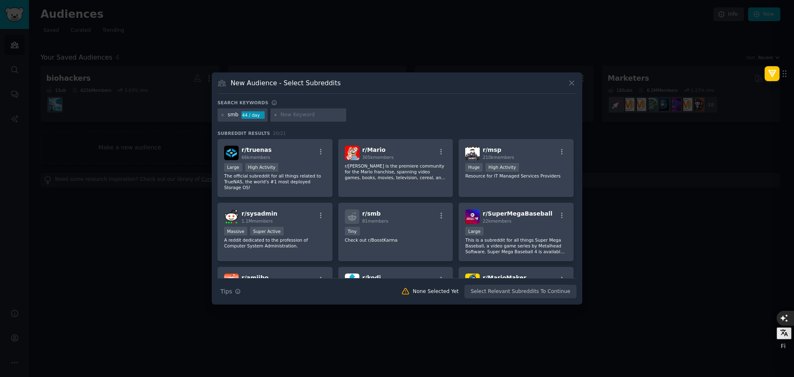
click at [304, 117] on input "text" at bounding box center [311, 114] width 63 height 7
type input "small business"
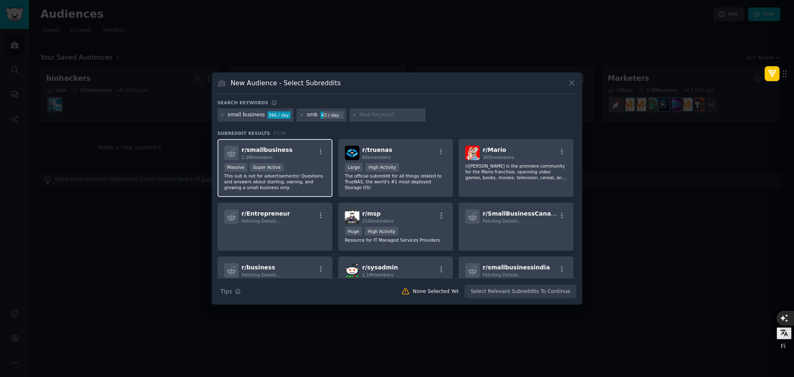
click at [272, 153] on span "r/ smallbusiness" at bounding box center [267, 149] width 51 height 7
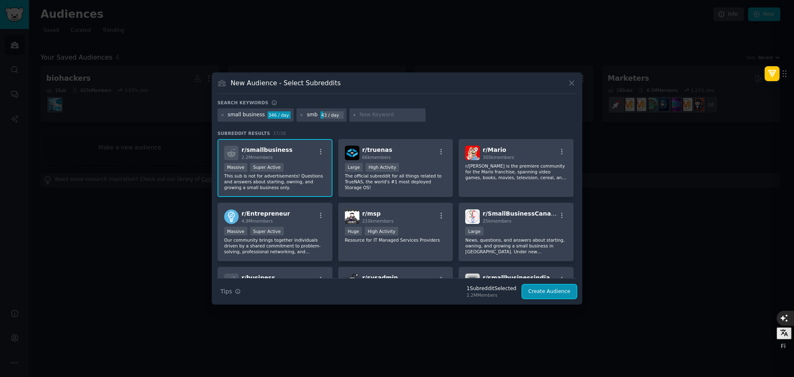
click at [550, 292] on button "Create Audience" at bounding box center [549, 292] width 55 height 14
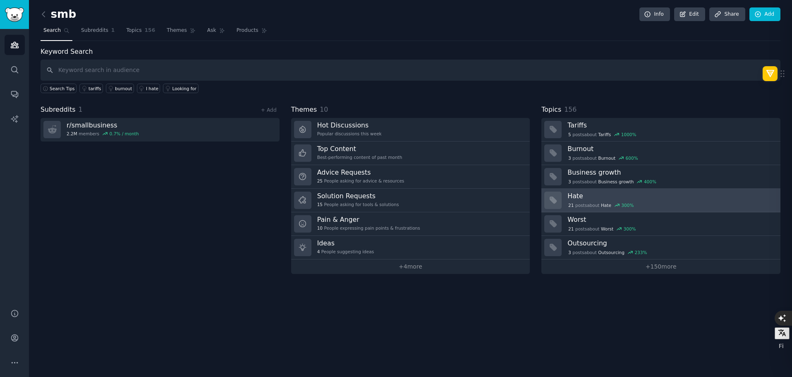
click at [582, 195] on h3 "Hate" at bounding box center [670, 195] width 207 height 9
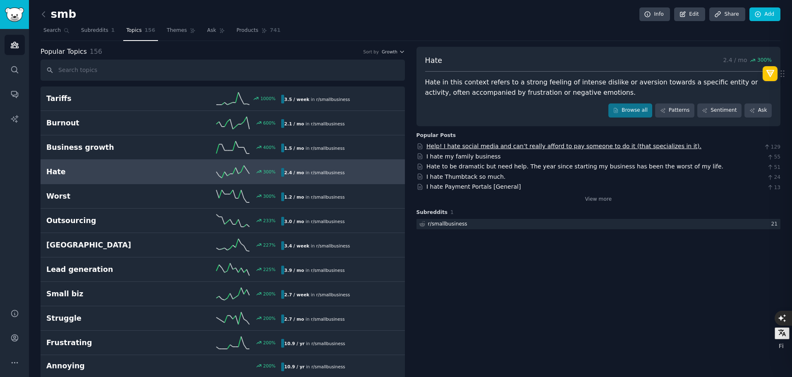
click at [475, 146] on link "Help! I hate social media and can’t really afford to pay someone to do it (that…" at bounding box center [563, 146] width 275 height 7
click at [173, 30] on span "Themes" at bounding box center [177, 30] width 20 height 7
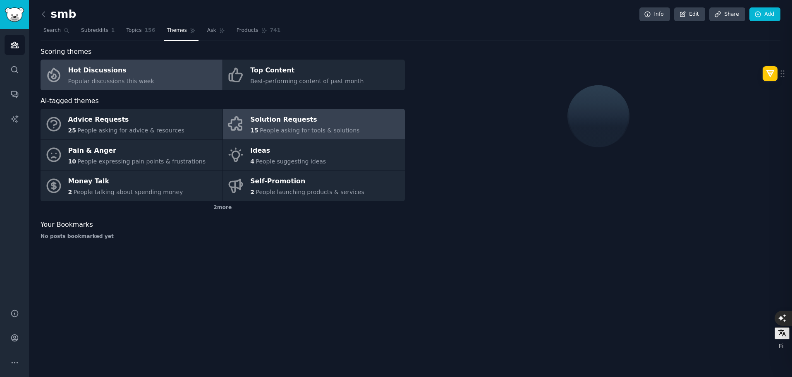
click at [282, 129] on span "People asking for tools & solutions" at bounding box center [310, 130] width 100 height 7
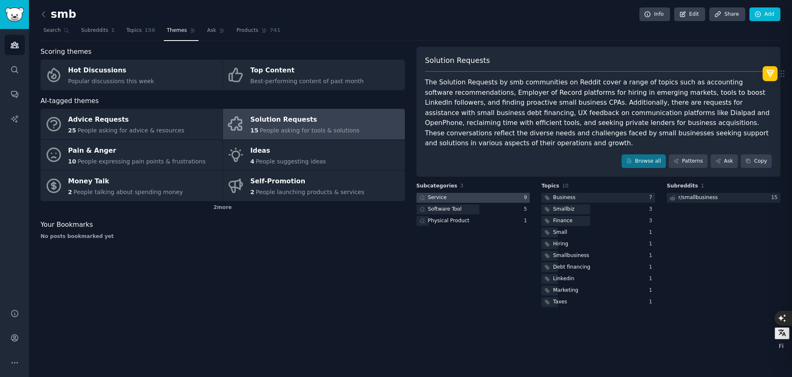
click at [454, 193] on div at bounding box center [473, 198] width 114 height 10
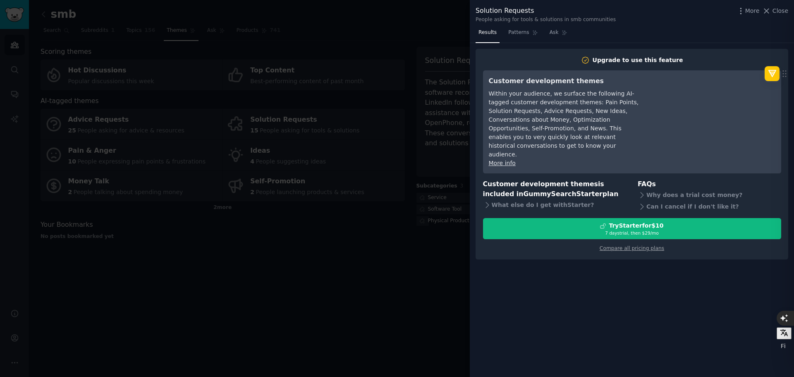
click at [374, 81] on div at bounding box center [397, 188] width 794 height 377
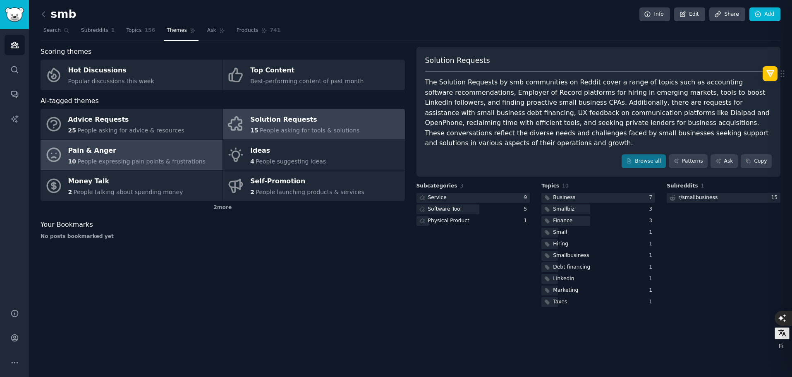
click at [112, 151] on div "Pain & Anger" at bounding box center [137, 150] width 138 height 13
